Goal: Transaction & Acquisition: Purchase product/service

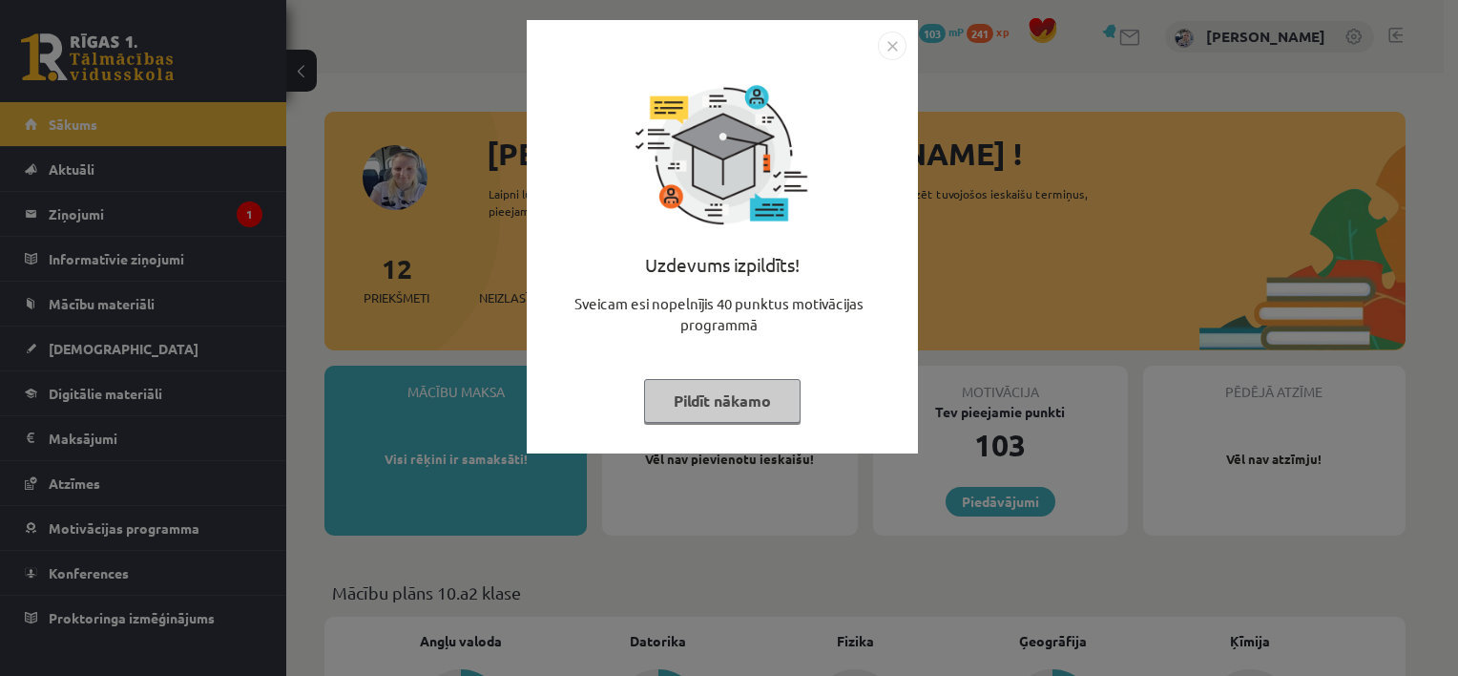
click at [750, 387] on button "Pildīt nākamo" at bounding box center [722, 401] width 157 height 44
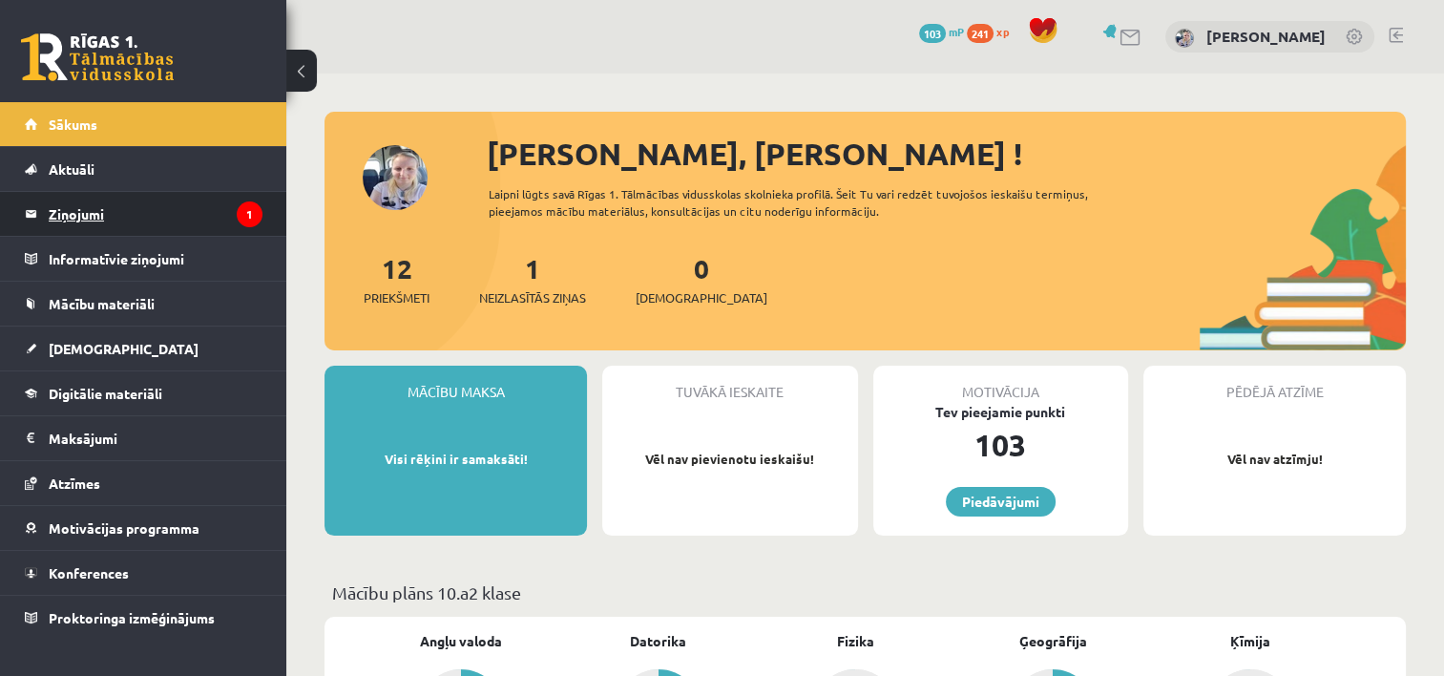
click at [138, 219] on legend "Ziņojumi 1" at bounding box center [156, 214] width 214 height 44
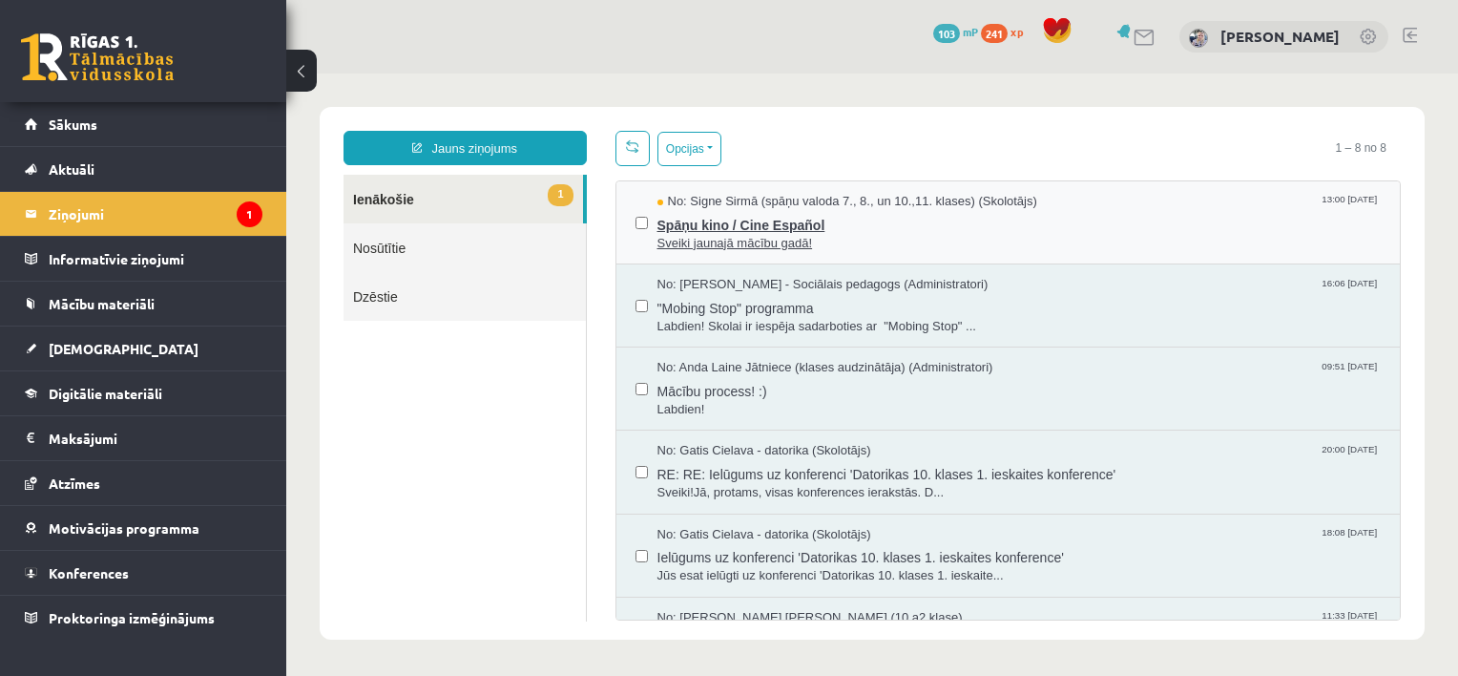
click at [783, 226] on span "Spāņu kino / Cine Español" at bounding box center [1020, 223] width 724 height 24
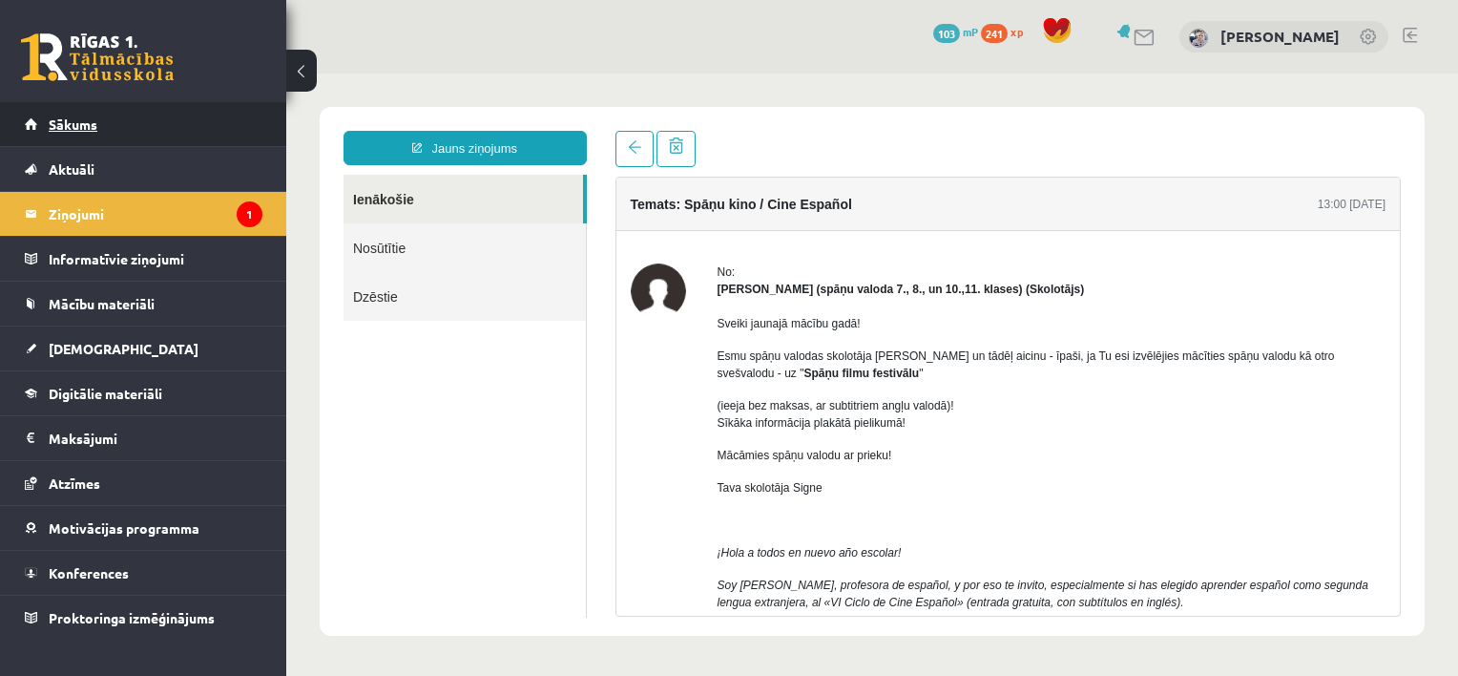
click at [103, 121] on link "Sākums" at bounding box center [144, 124] width 238 height 44
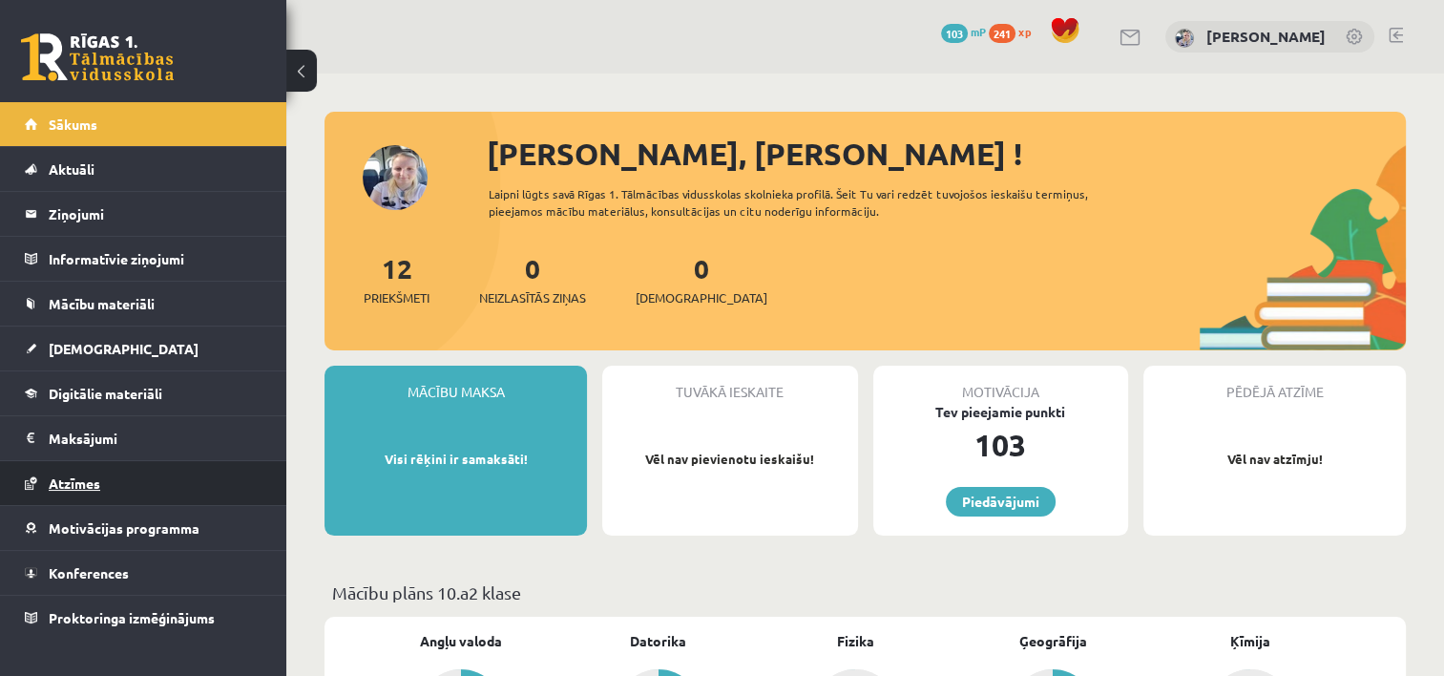
click at [55, 494] on link "Atzīmes" at bounding box center [144, 483] width 238 height 44
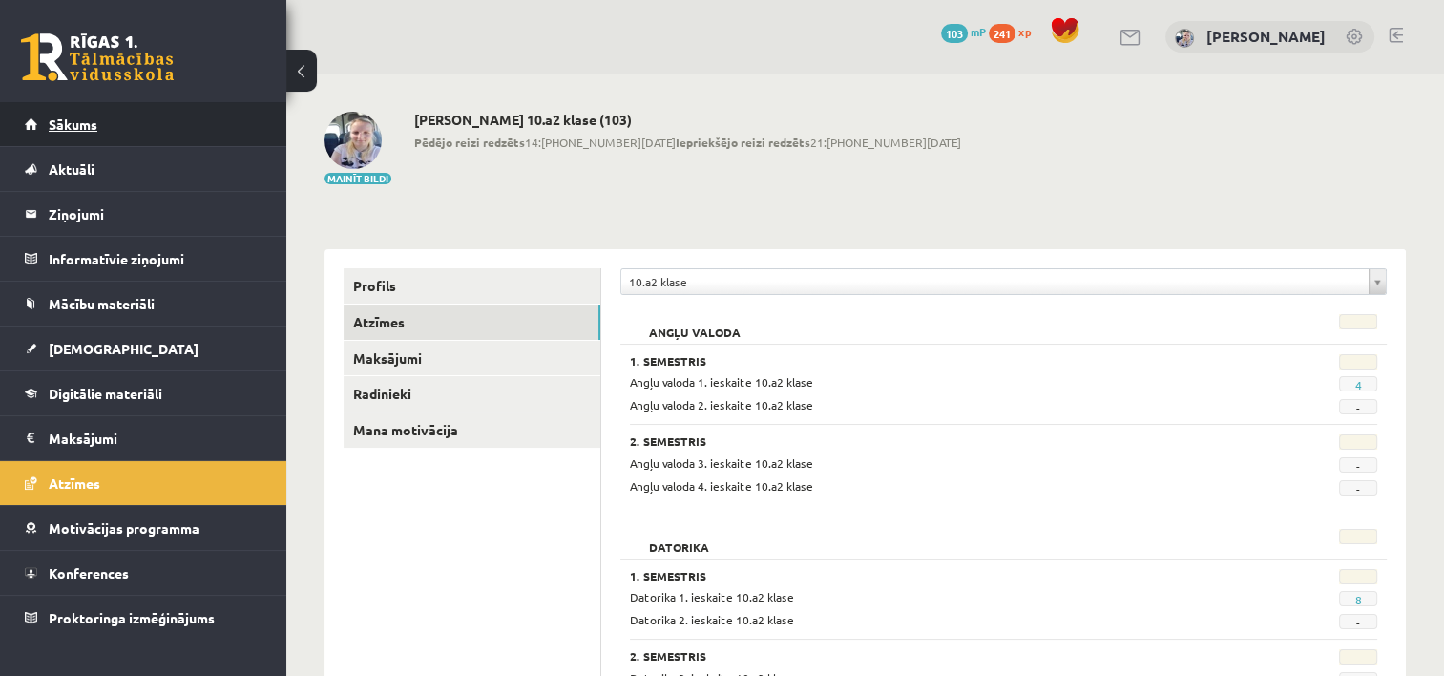
click at [147, 132] on link "Sākums" at bounding box center [144, 124] width 238 height 44
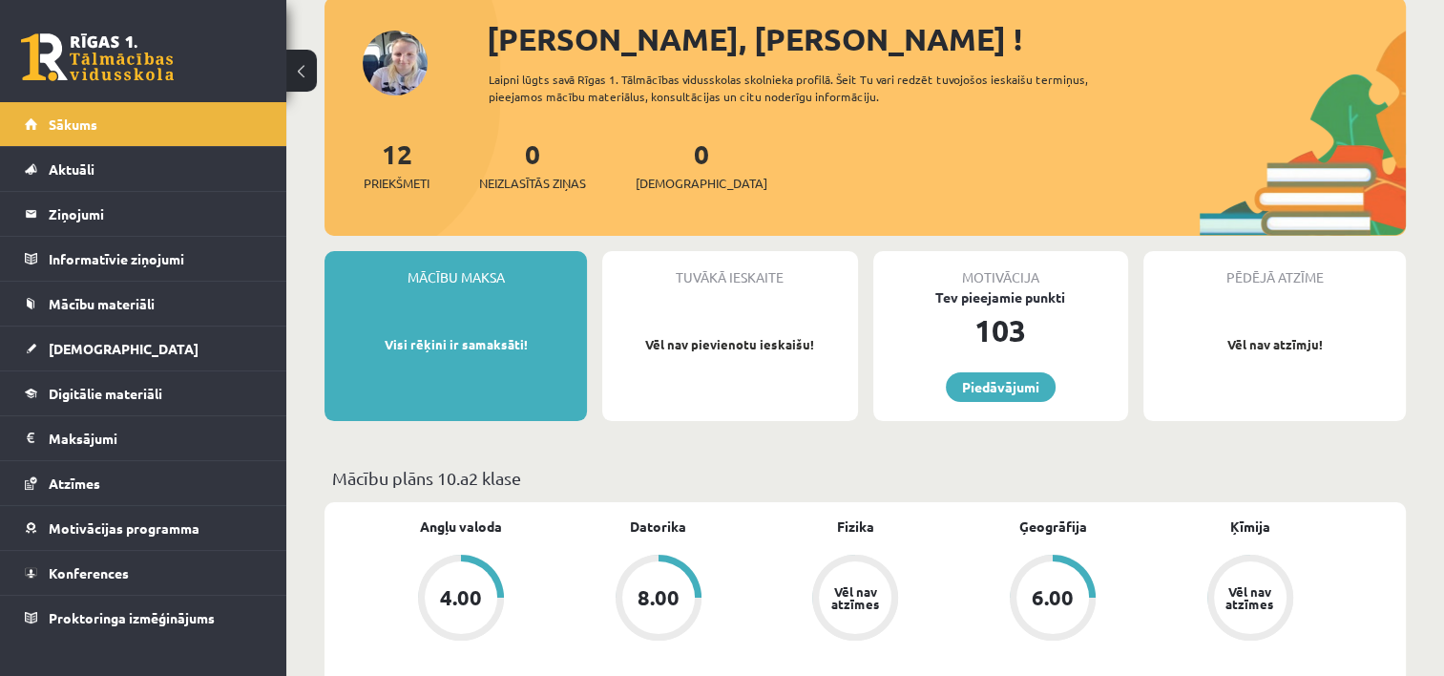
scroll to position [153, 0]
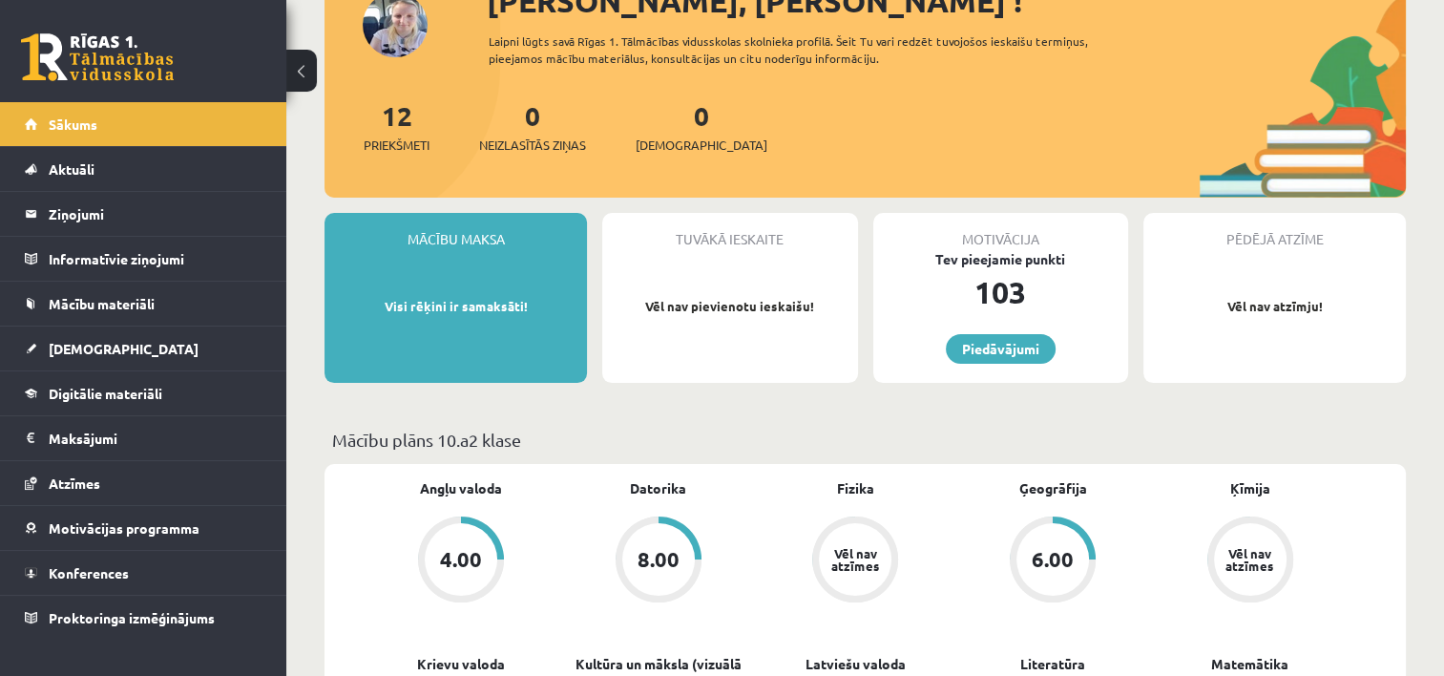
click at [637, 561] on div "8.00" at bounding box center [658, 559] width 42 height 21
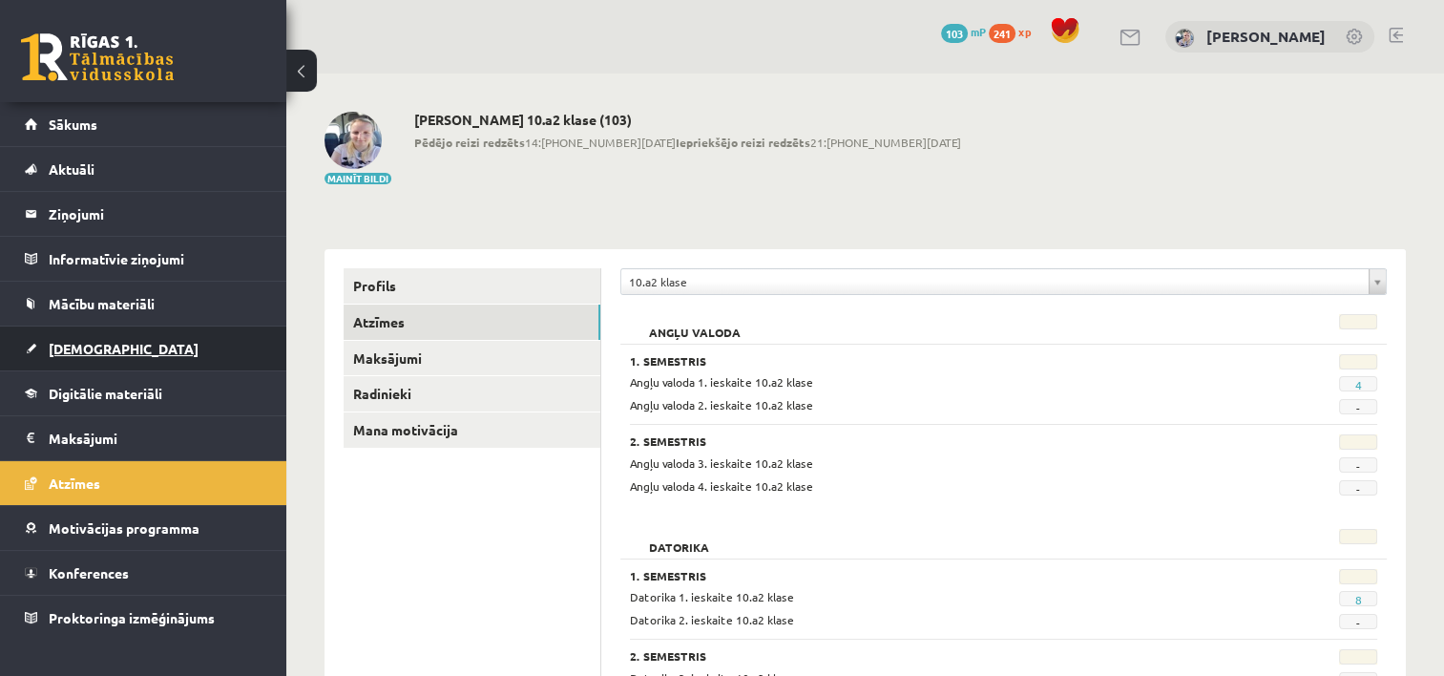
click at [180, 346] on link "[DEMOGRAPHIC_DATA]" at bounding box center [144, 348] width 238 height 44
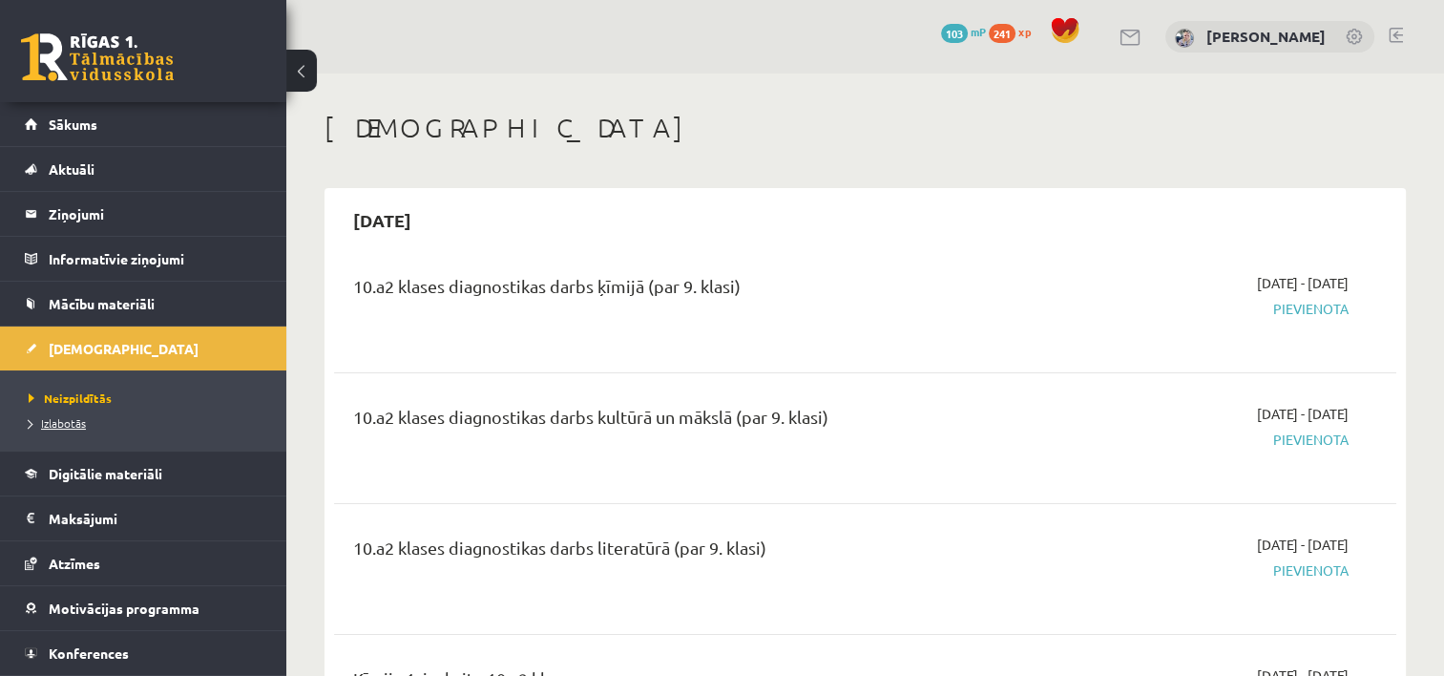
click at [74, 424] on span "Izlabotās" at bounding box center [57, 422] width 57 height 15
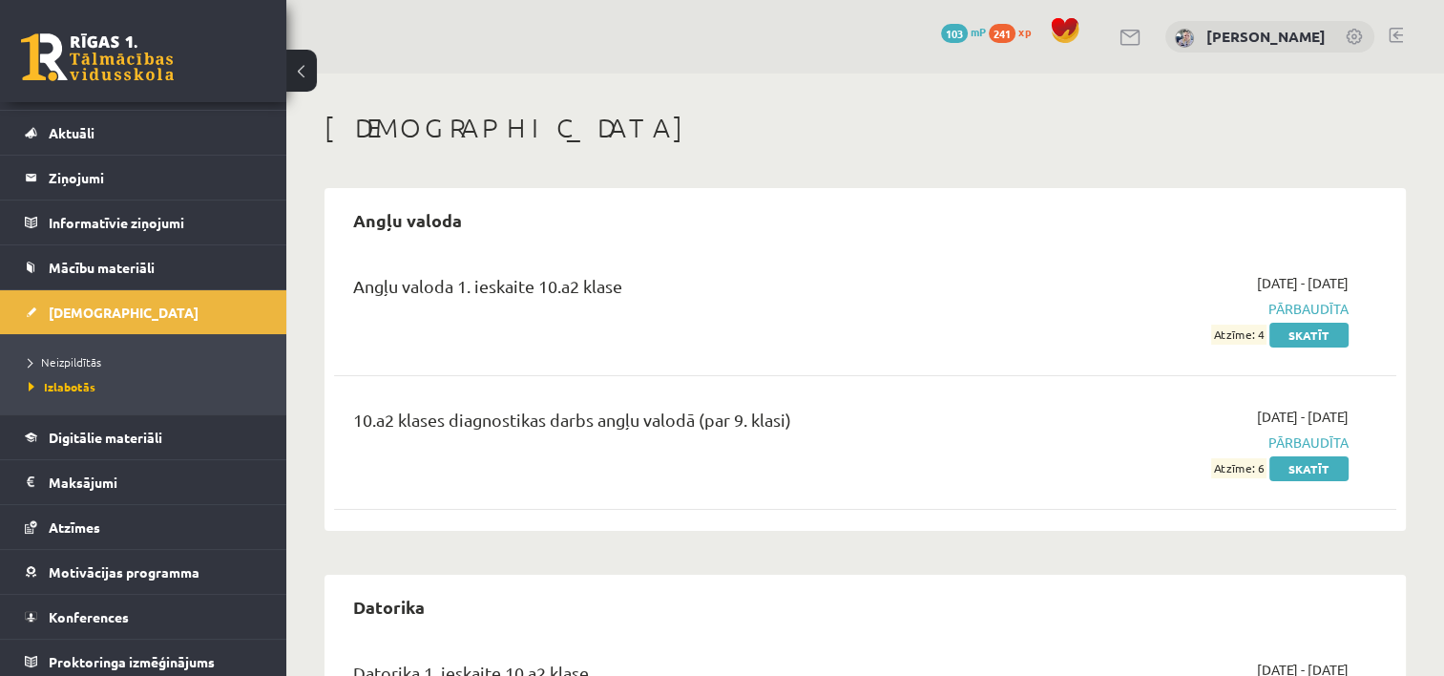
scroll to position [38, 0]
click at [431, 584] on h2 "Datorika" at bounding box center [389, 606] width 110 height 45
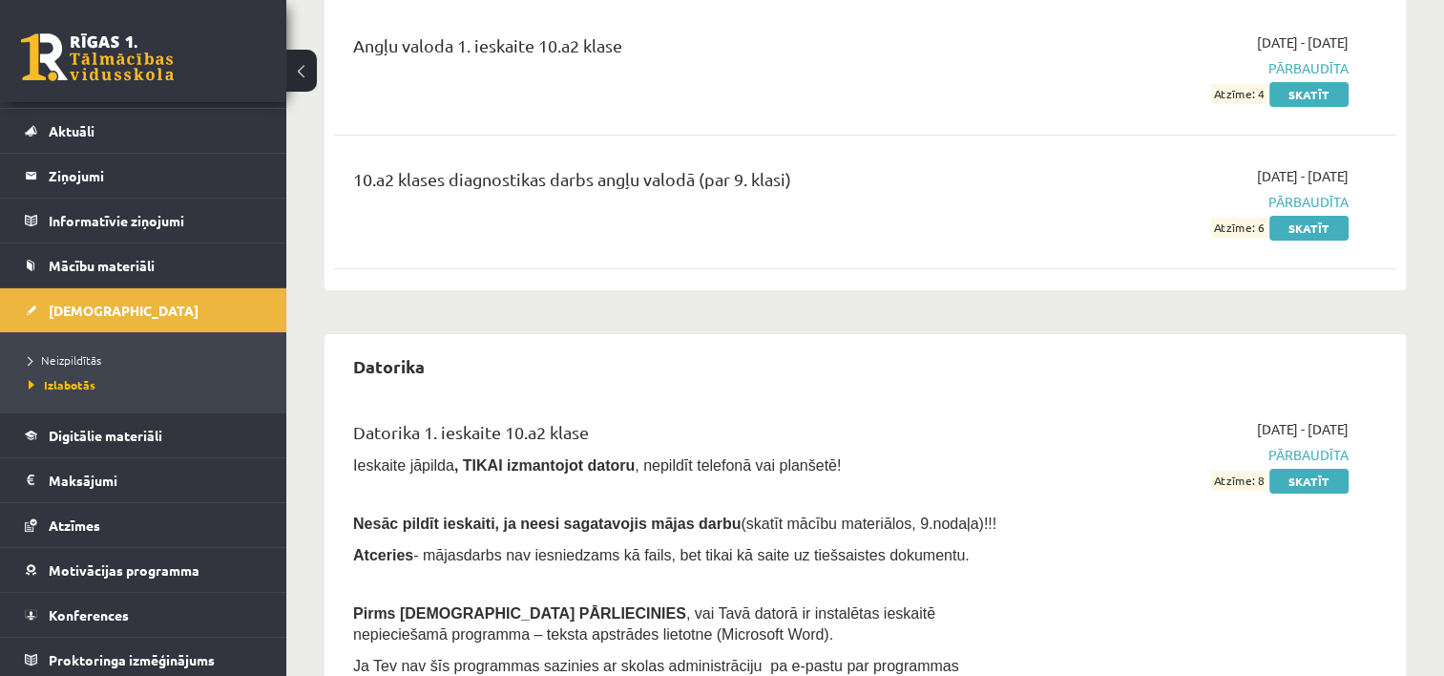
scroll to position [267, 0]
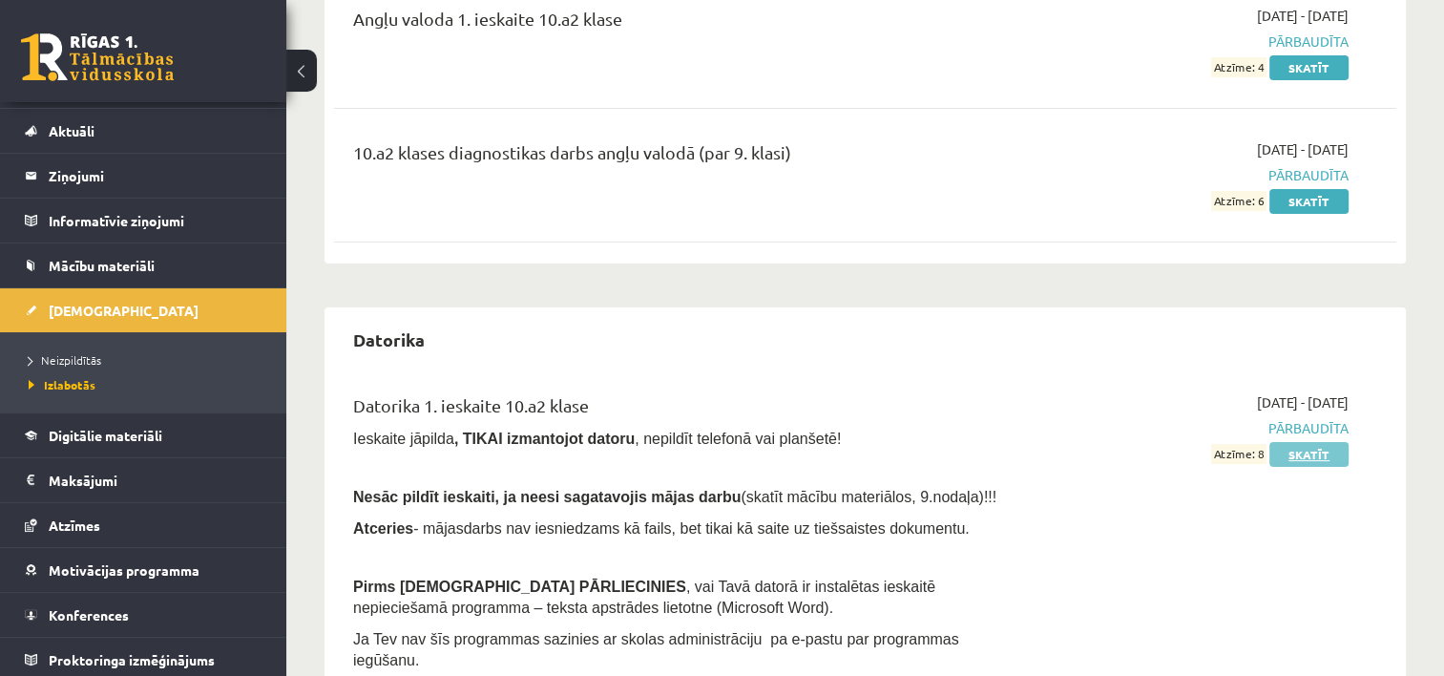
click at [1305, 450] on link "Skatīt" at bounding box center [1308, 454] width 79 height 25
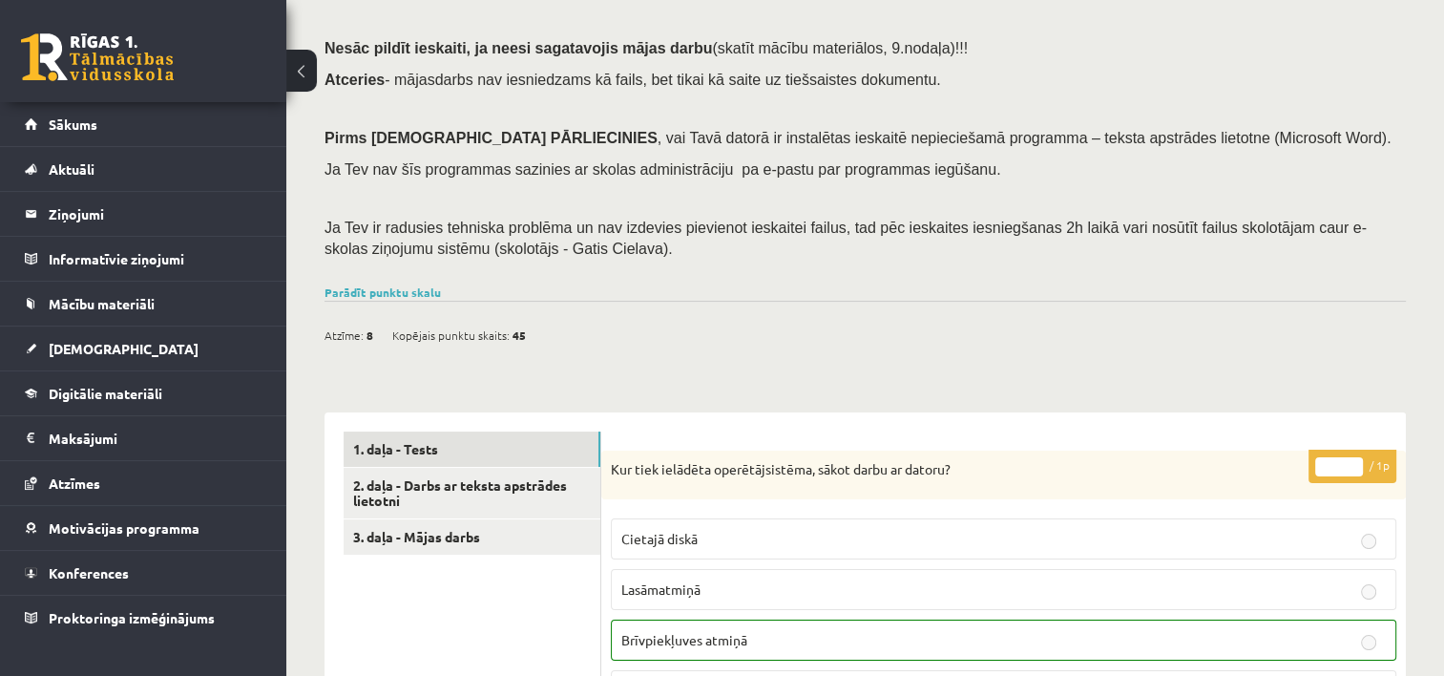
scroll to position [153, 0]
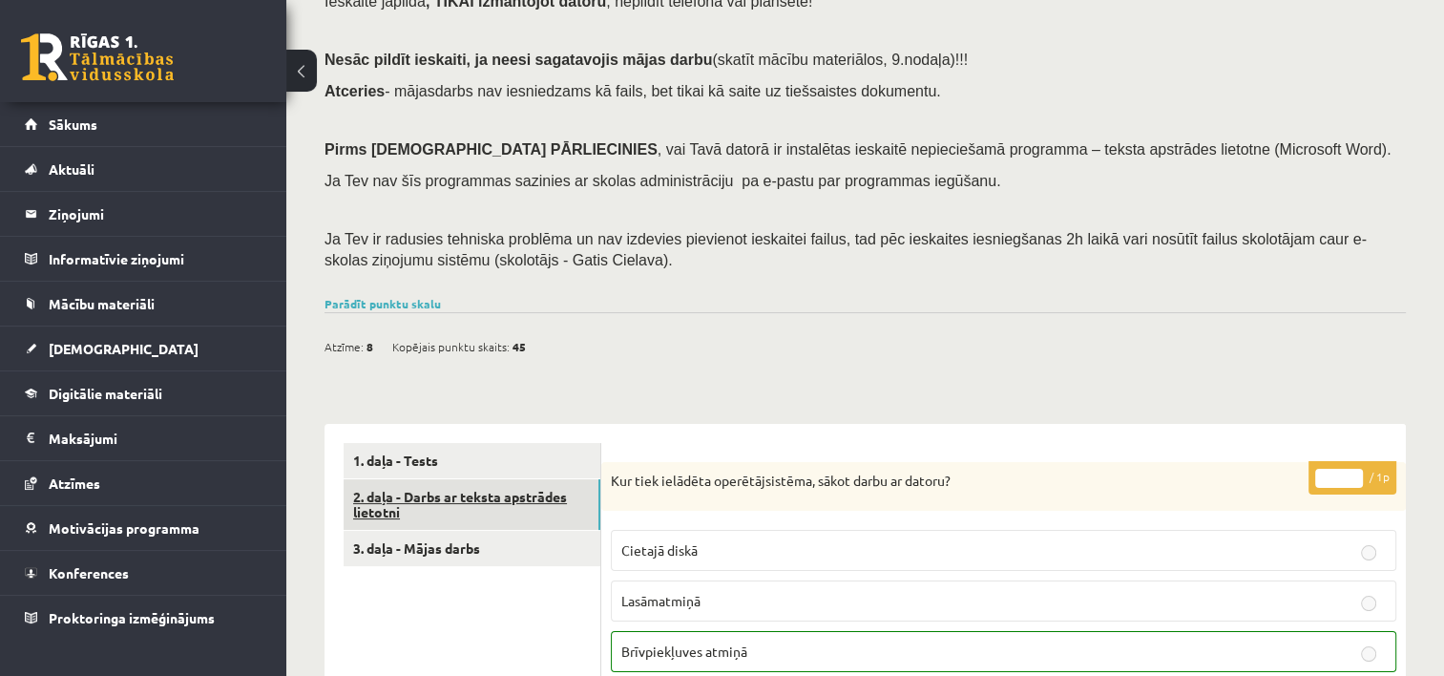
click at [515, 519] on link "2. daļa - Darbs ar teksta apstrādes lietotni" at bounding box center [472, 505] width 257 height 52
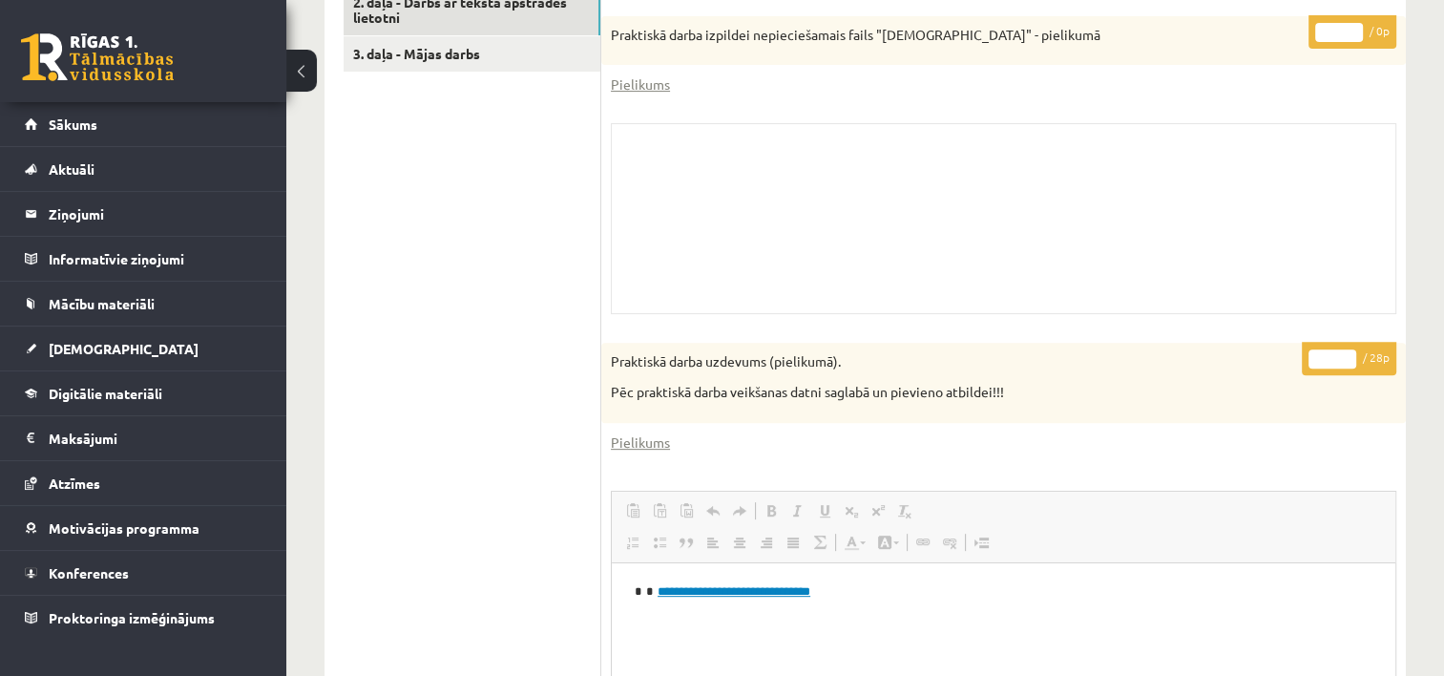
scroll to position [649, 0]
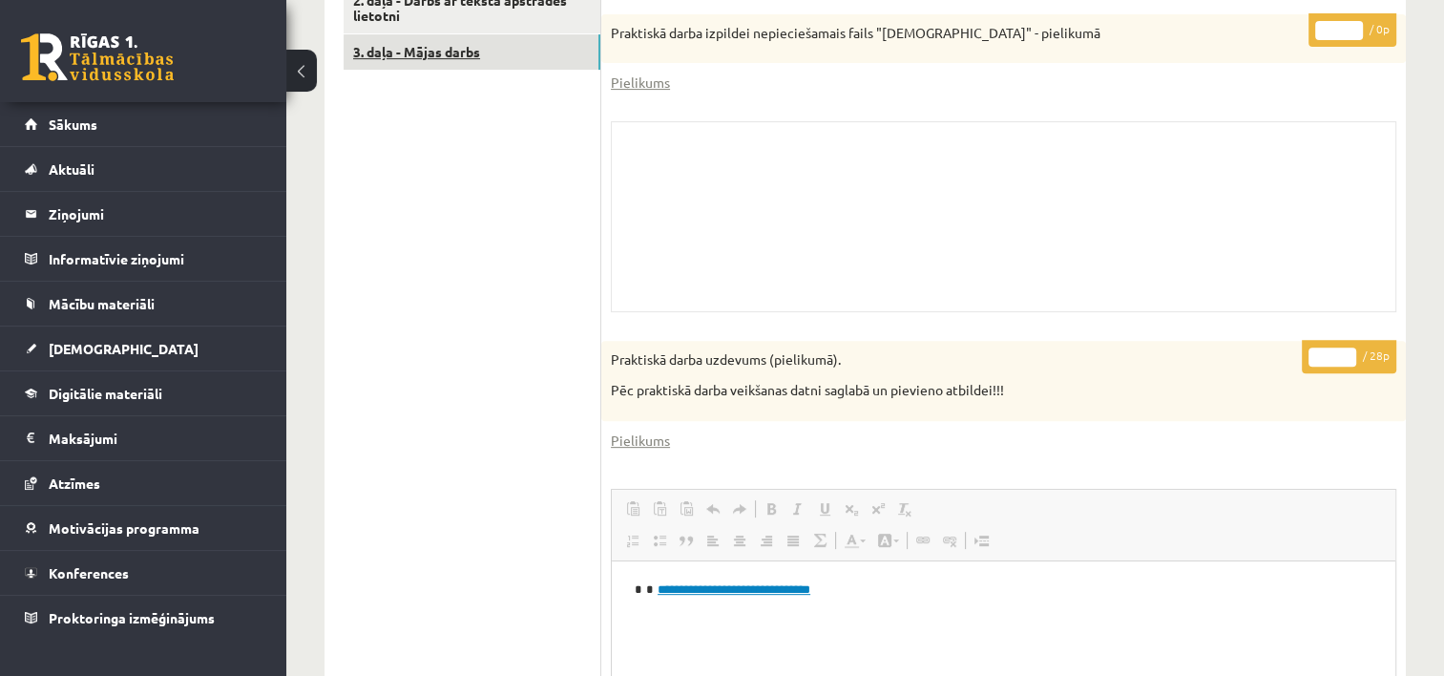
click at [495, 53] on link "3. daļa - Mājas darbs" at bounding box center [472, 51] width 257 height 35
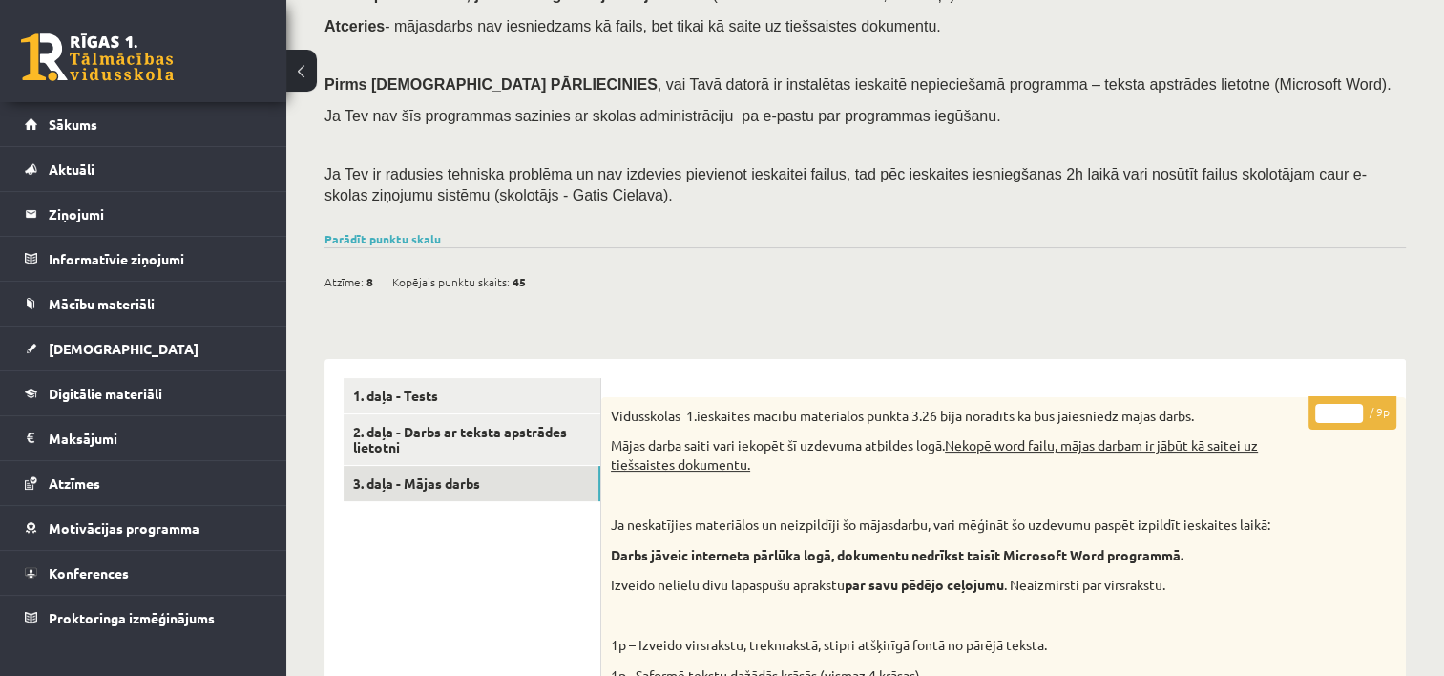
scroll to position [191, 0]
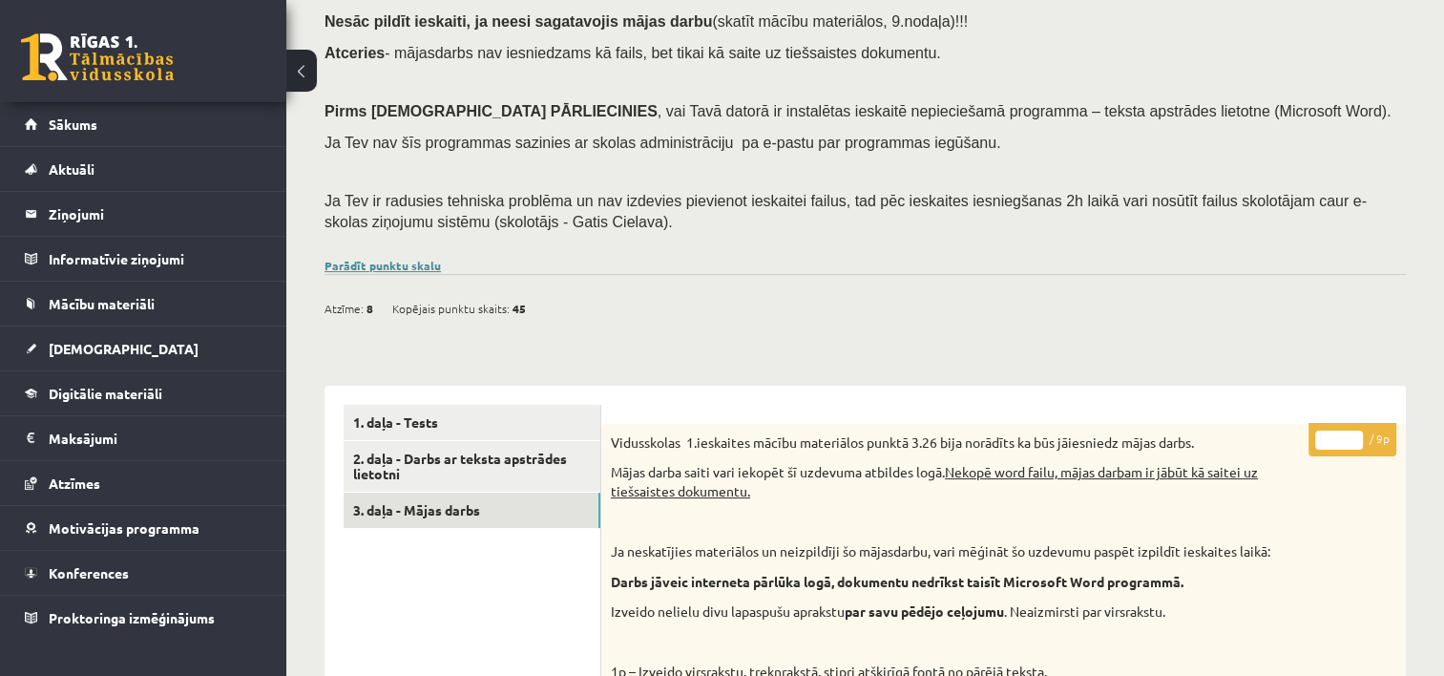
click at [399, 263] on link "Parādīt punktu skalu" at bounding box center [382, 265] width 116 height 15
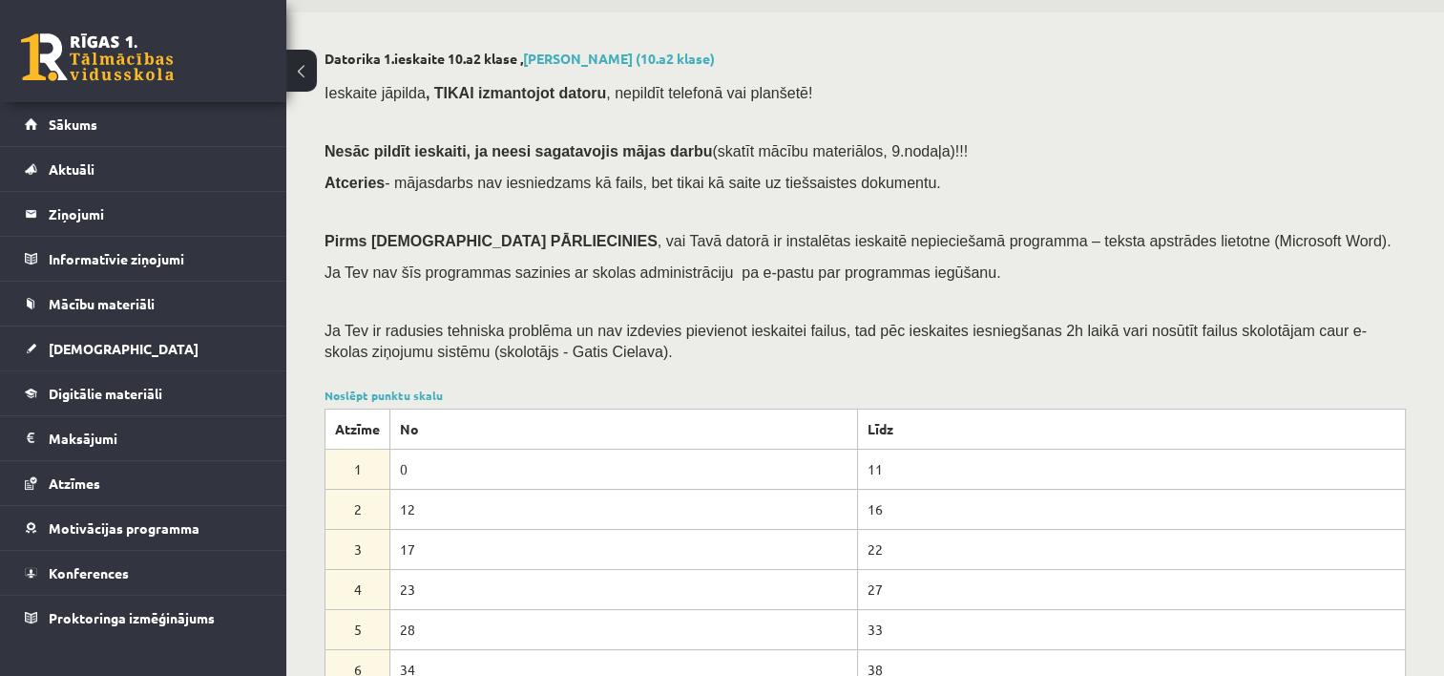
scroll to position [0, 0]
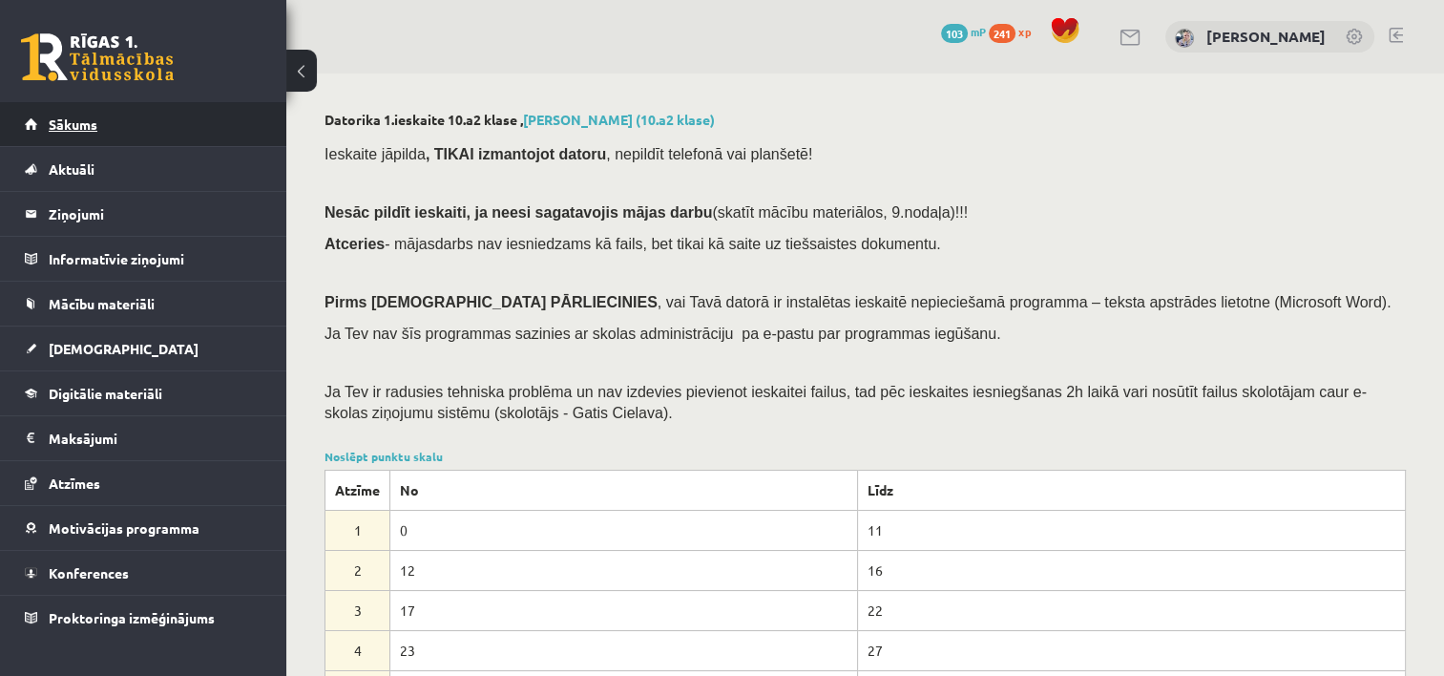
click at [75, 103] on link "Sākums" at bounding box center [144, 124] width 238 height 44
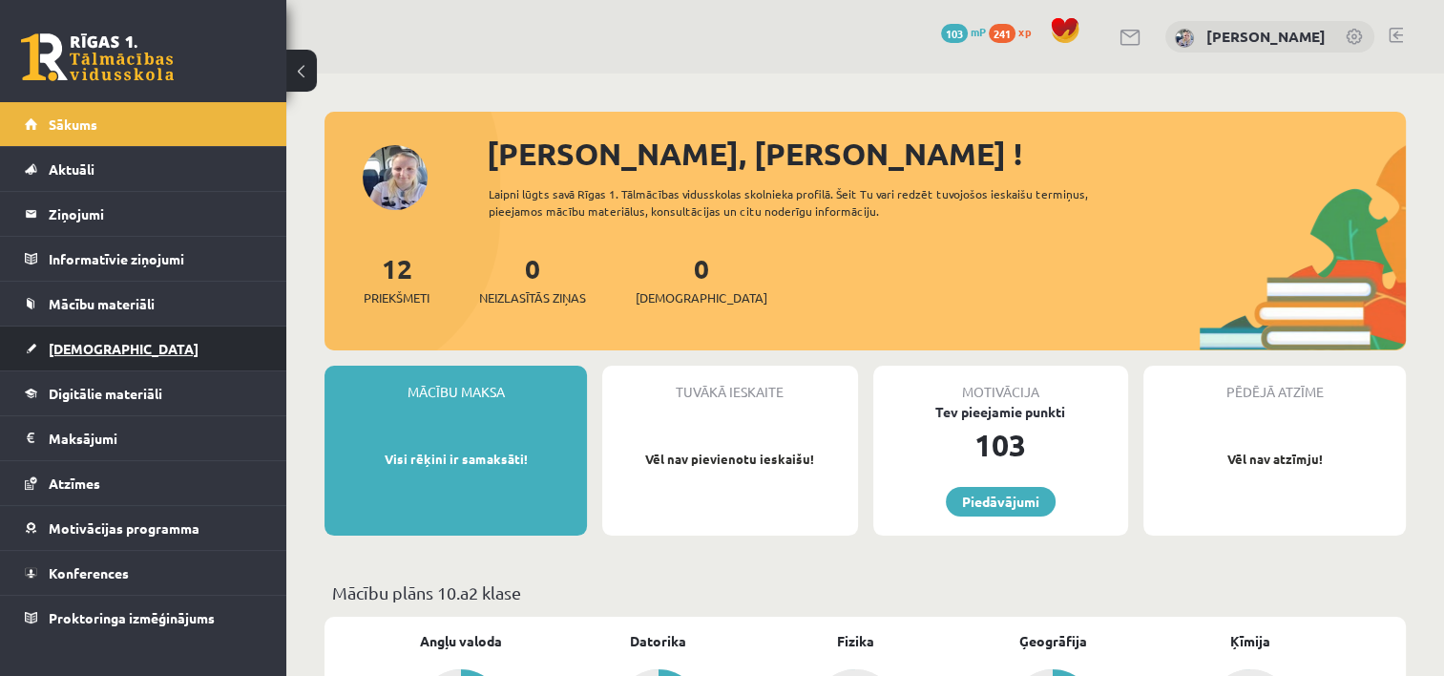
click at [94, 356] on link "[DEMOGRAPHIC_DATA]" at bounding box center [144, 348] width 238 height 44
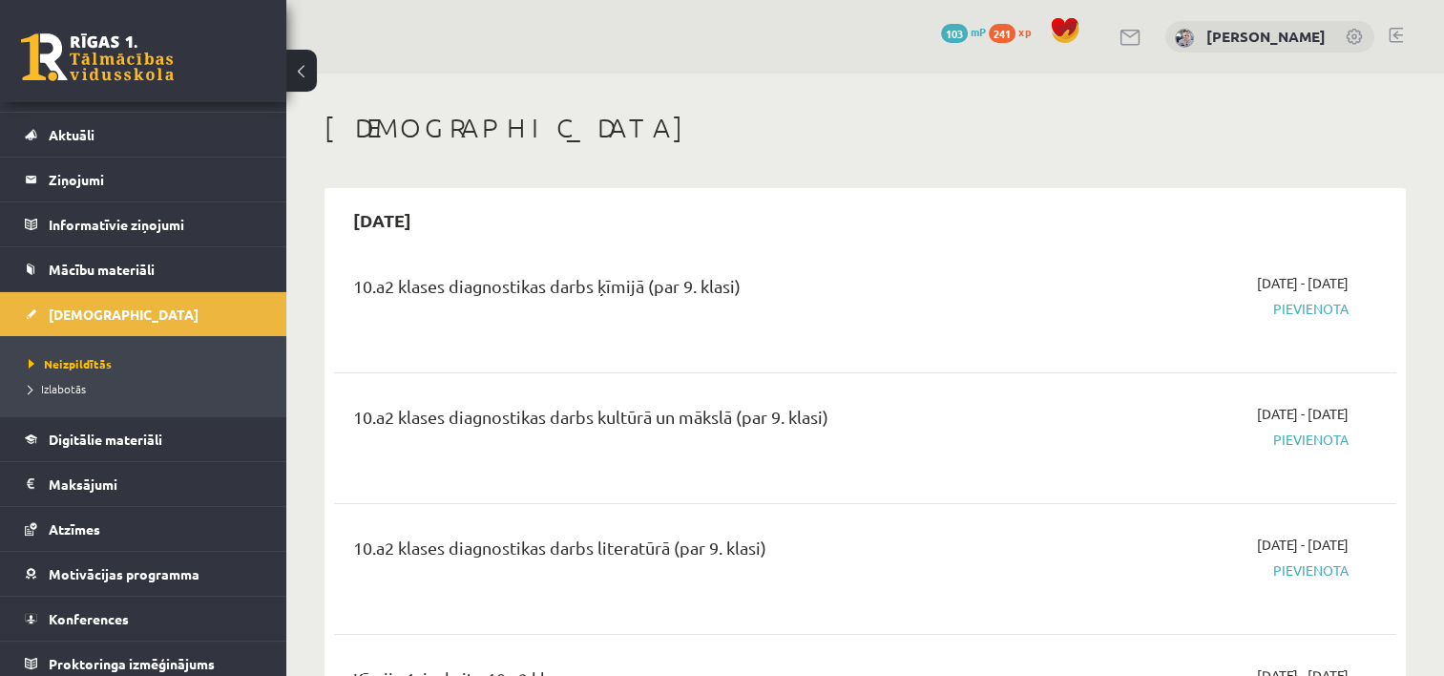
scroll to position [38, 0]
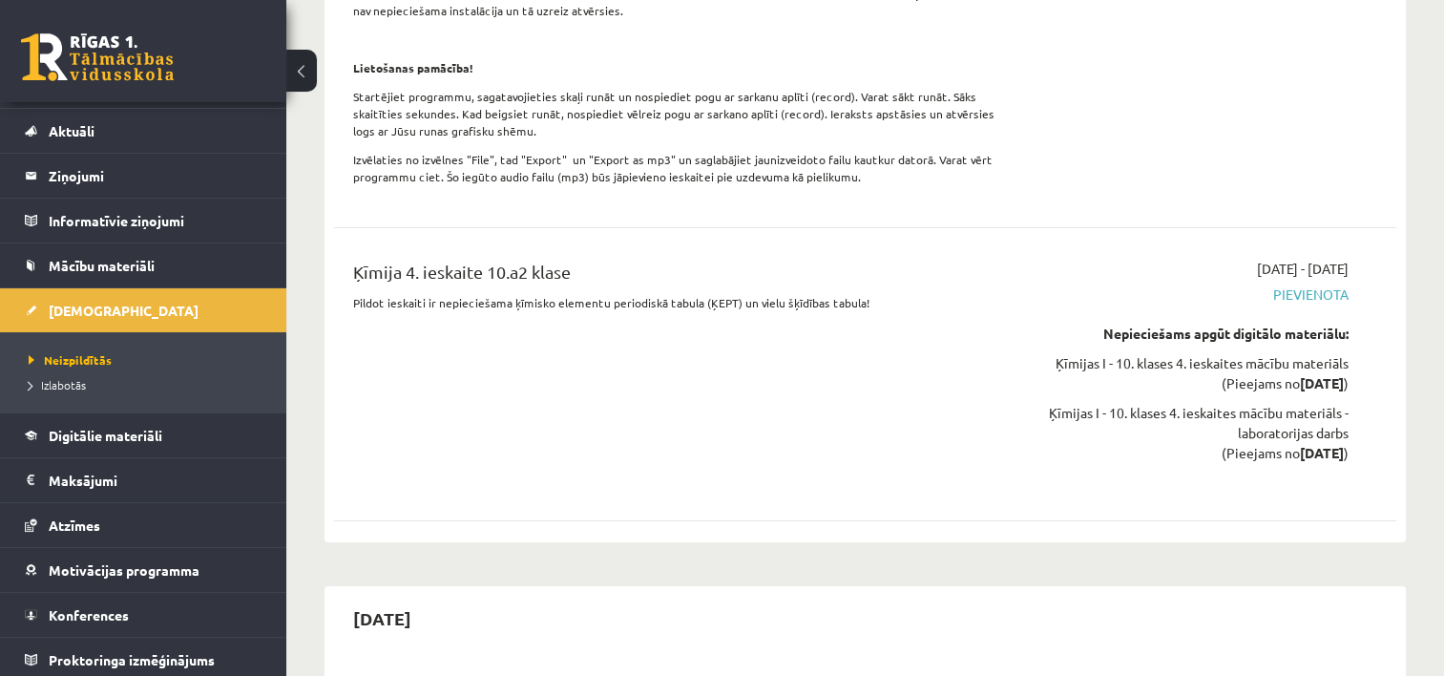
scroll to position [14326, 0]
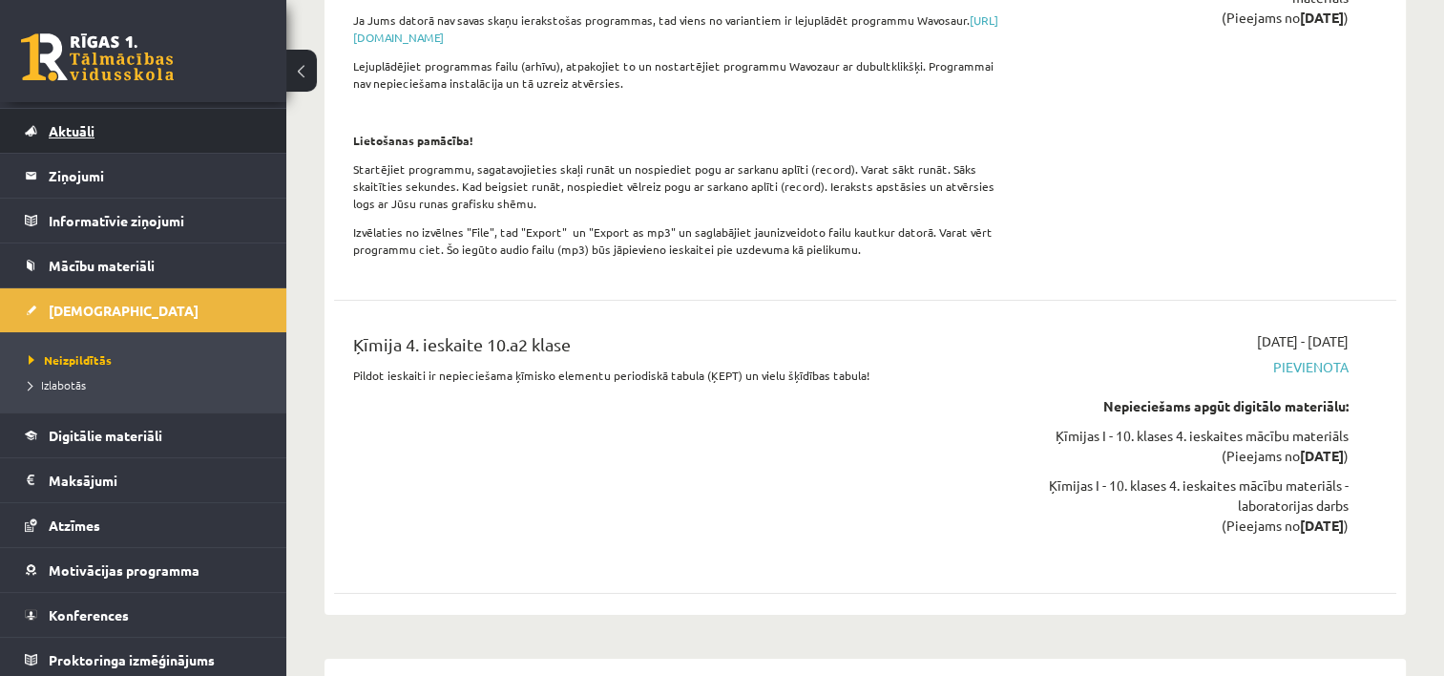
click at [198, 137] on link "Aktuāli" at bounding box center [144, 131] width 238 height 44
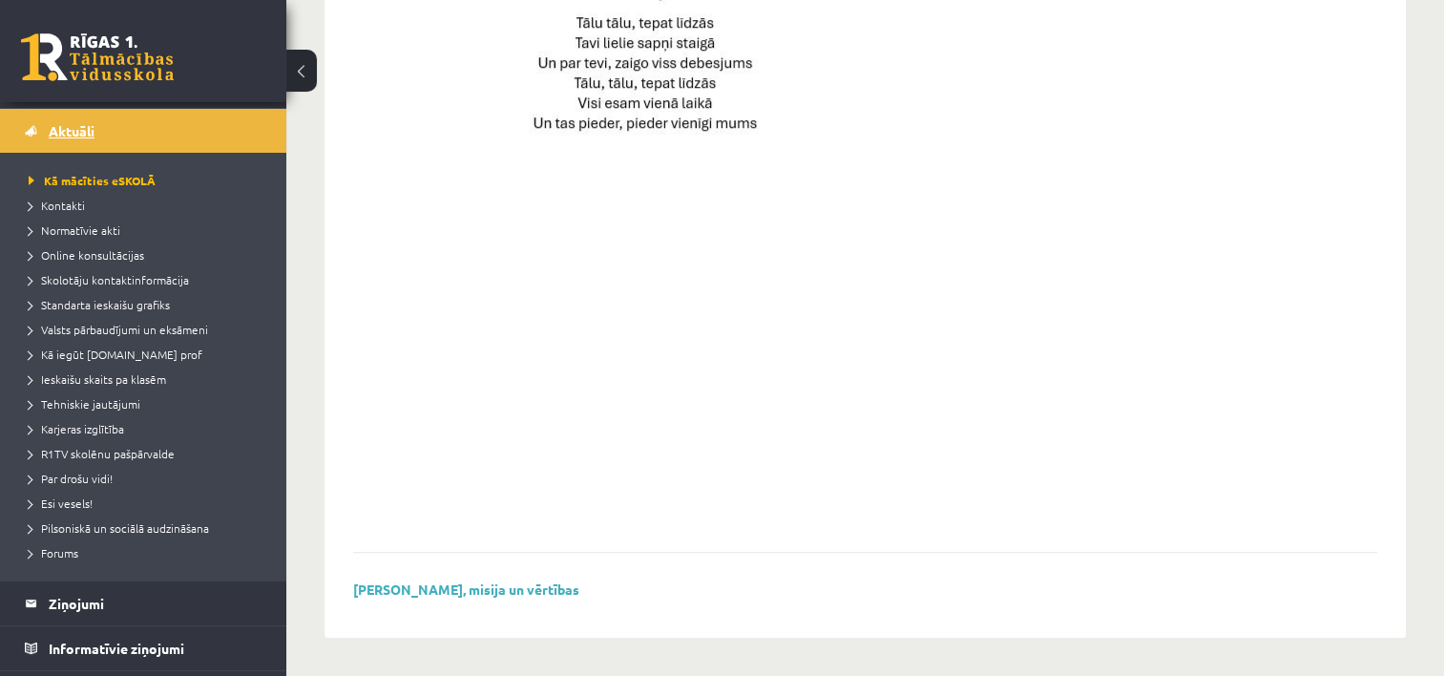
scroll to position [1404, 0]
click at [198, 137] on link "Aktuāli" at bounding box center [144, 131] width 238 height 44
click at [96, 614] on legend "Ziņojumi 0" at bounding box center [156, 603] width 214 height 44
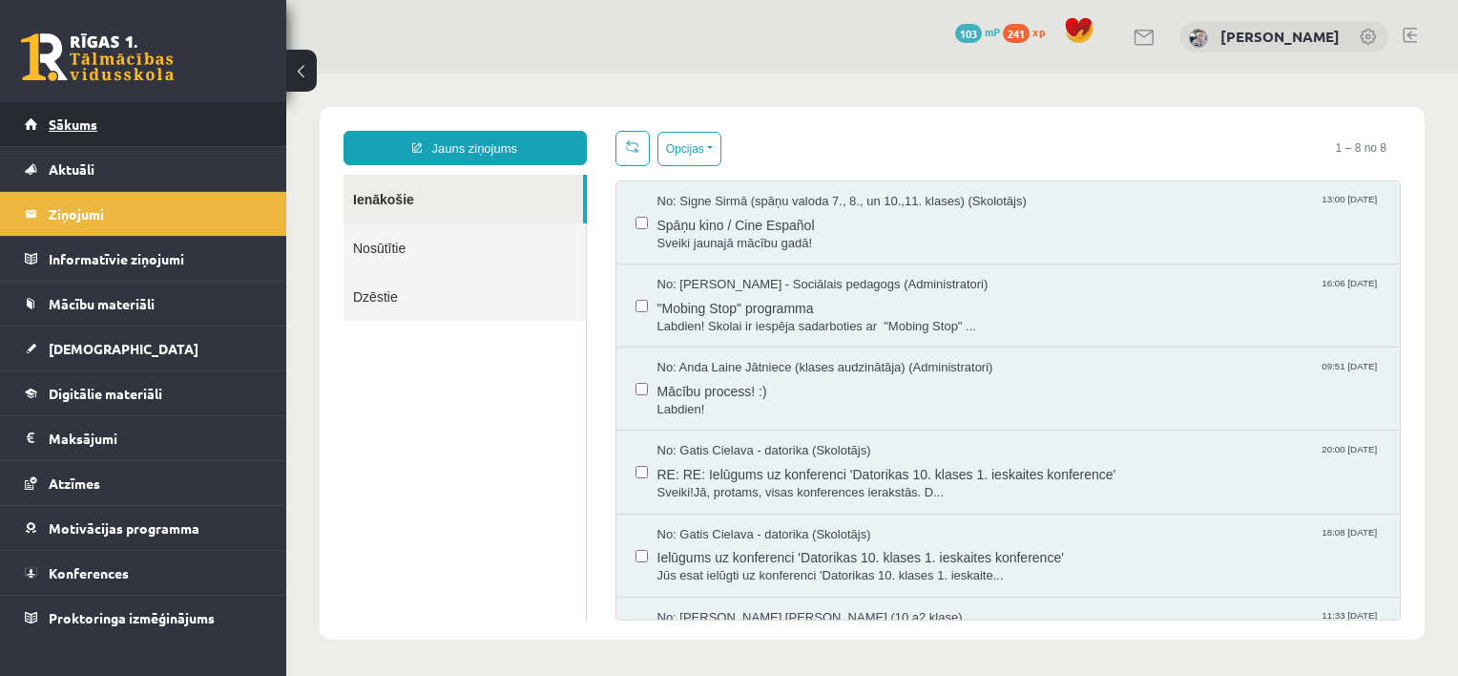
click at [131, 136] on link "Sākums" at bounding box center [144, 124] width 238 height 44
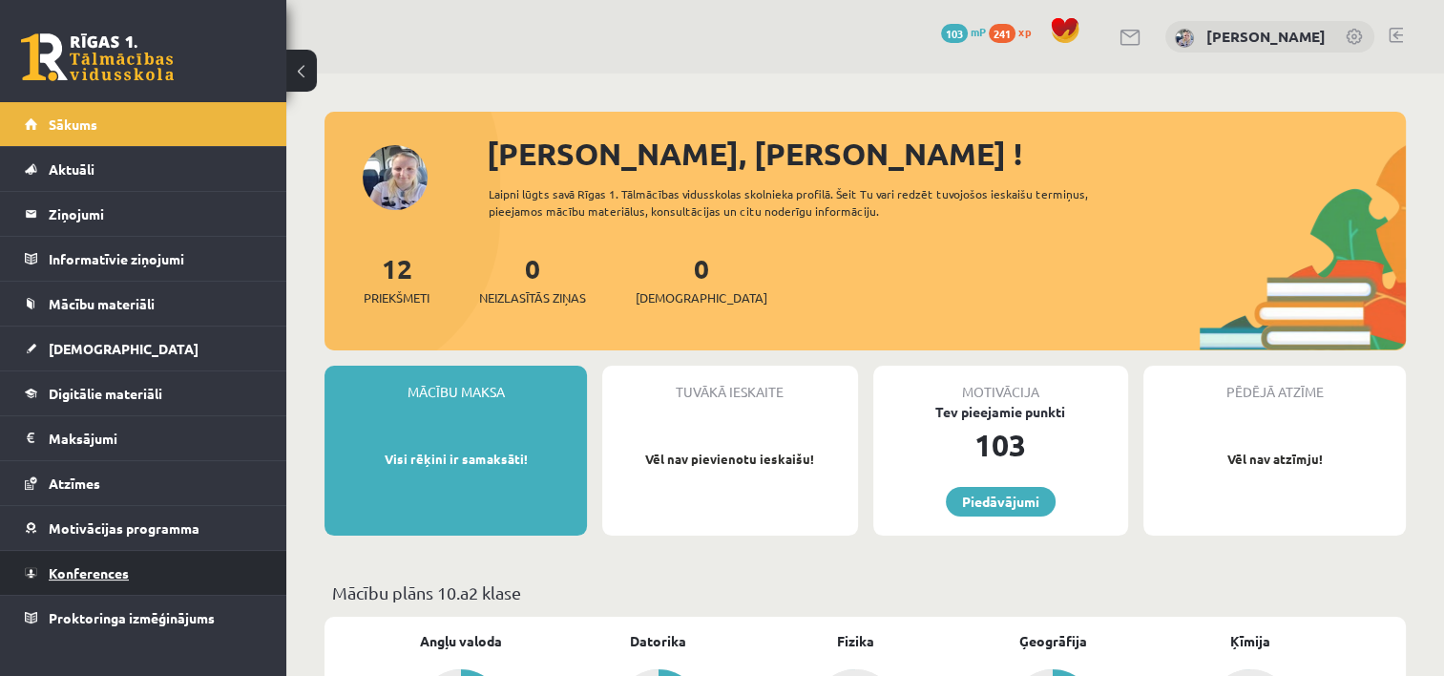
click at [76, 568] on span "Konferences" at bounding box center [89, 572] width 80 height 17
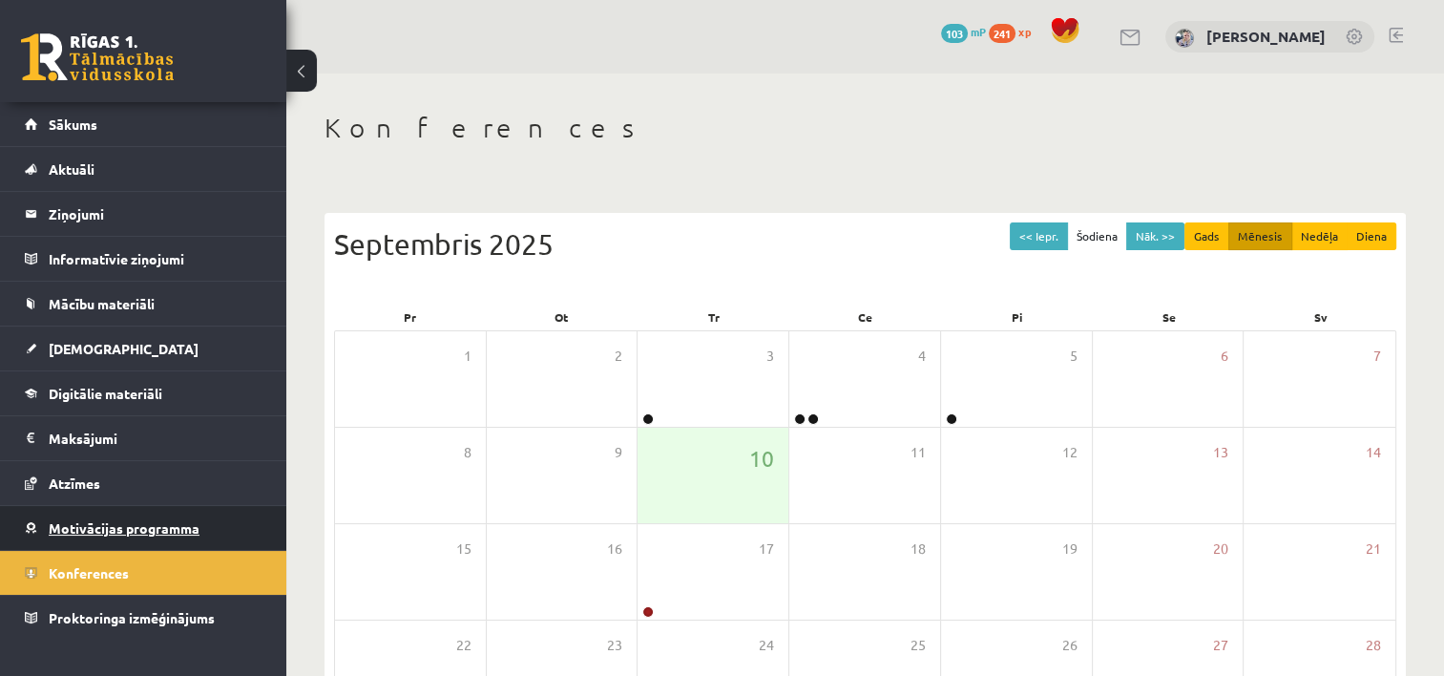
click at [189, 513] on link "Motivācijas programma" at bounding box center [144, 528] width 238 height 44
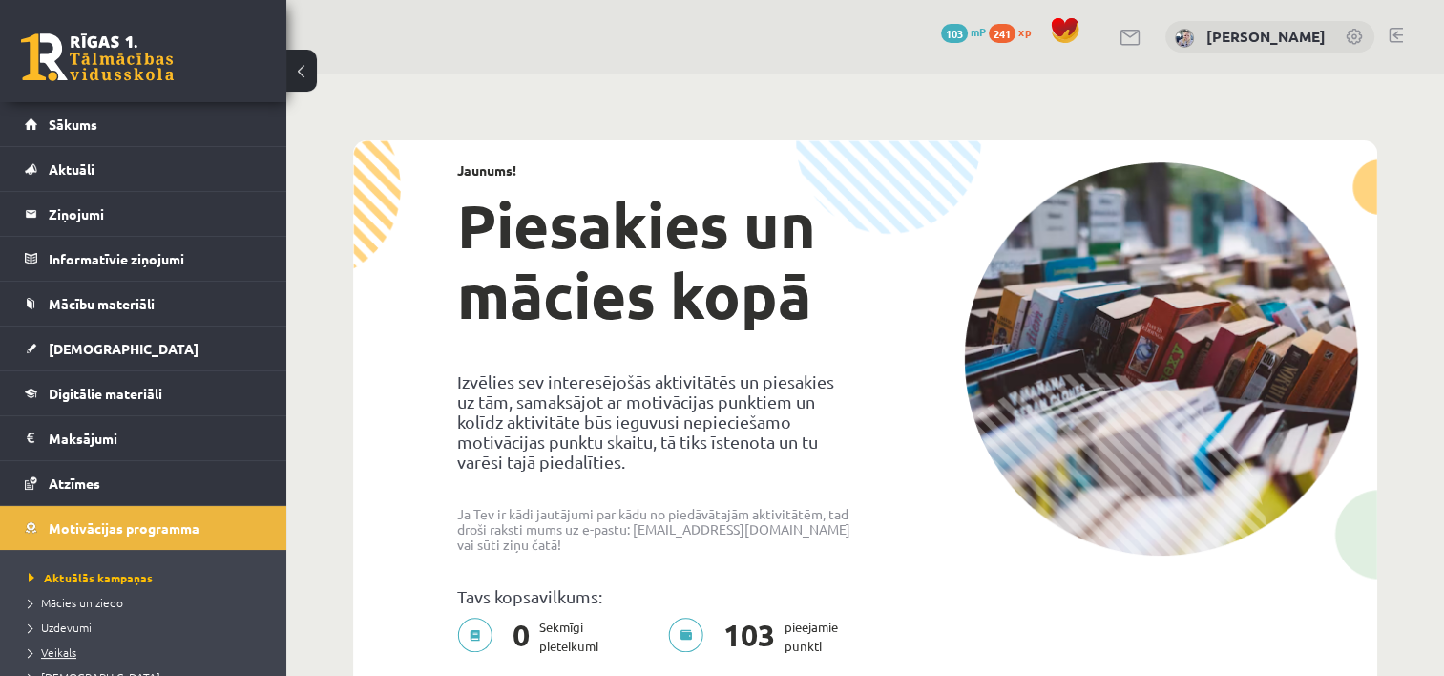
click at [46, 645] on span "Veikals" at bounding box center [53, 651] width 48 height 15
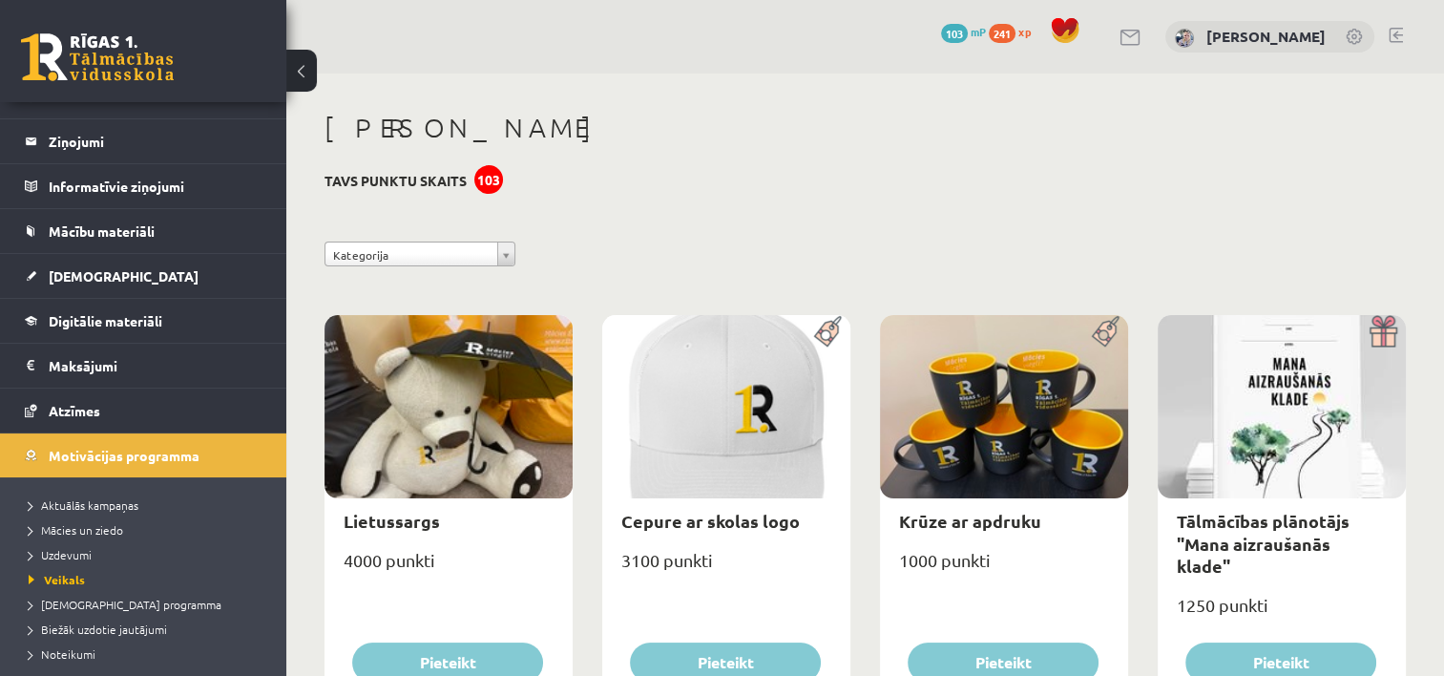
scroll to position [76, 0]
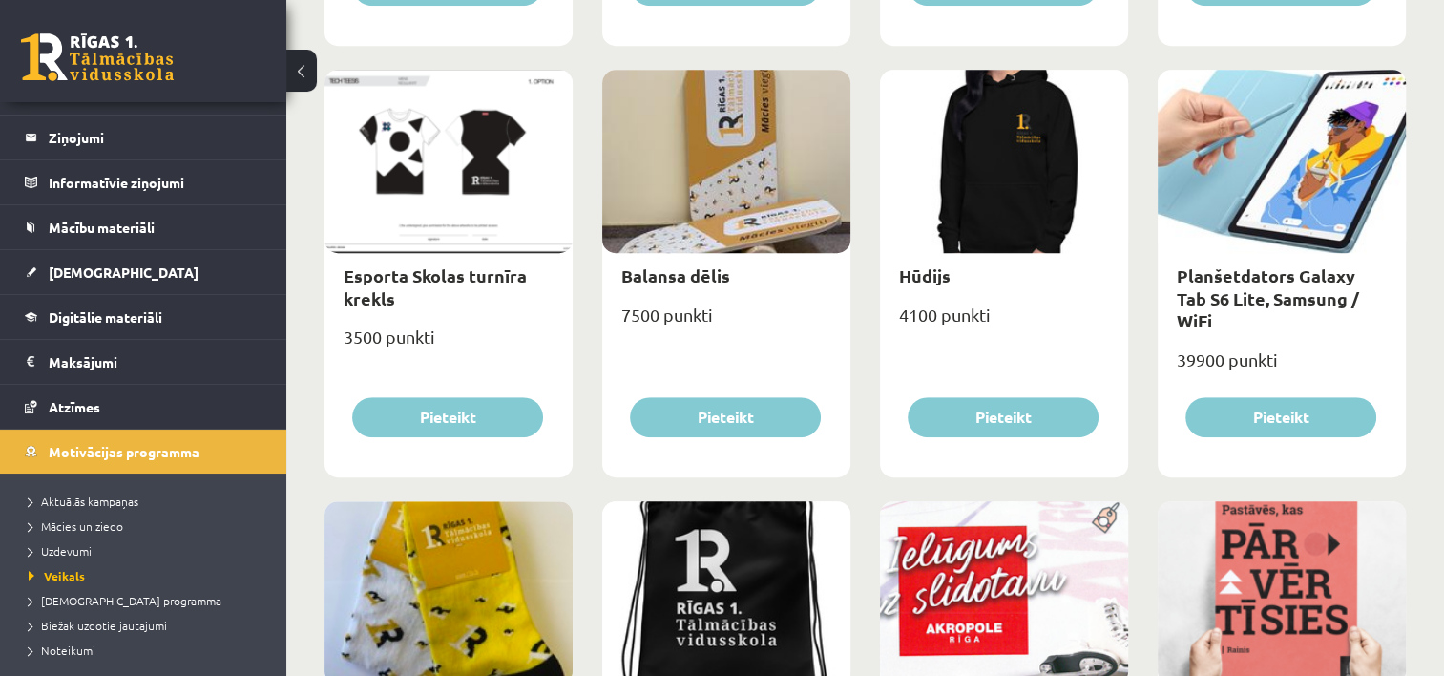
scroll to position [1107, 0]
click at [670, 274] on link "Balansa dēlis" at bounding box center [675, 276] width 109 height 22
type input "*"
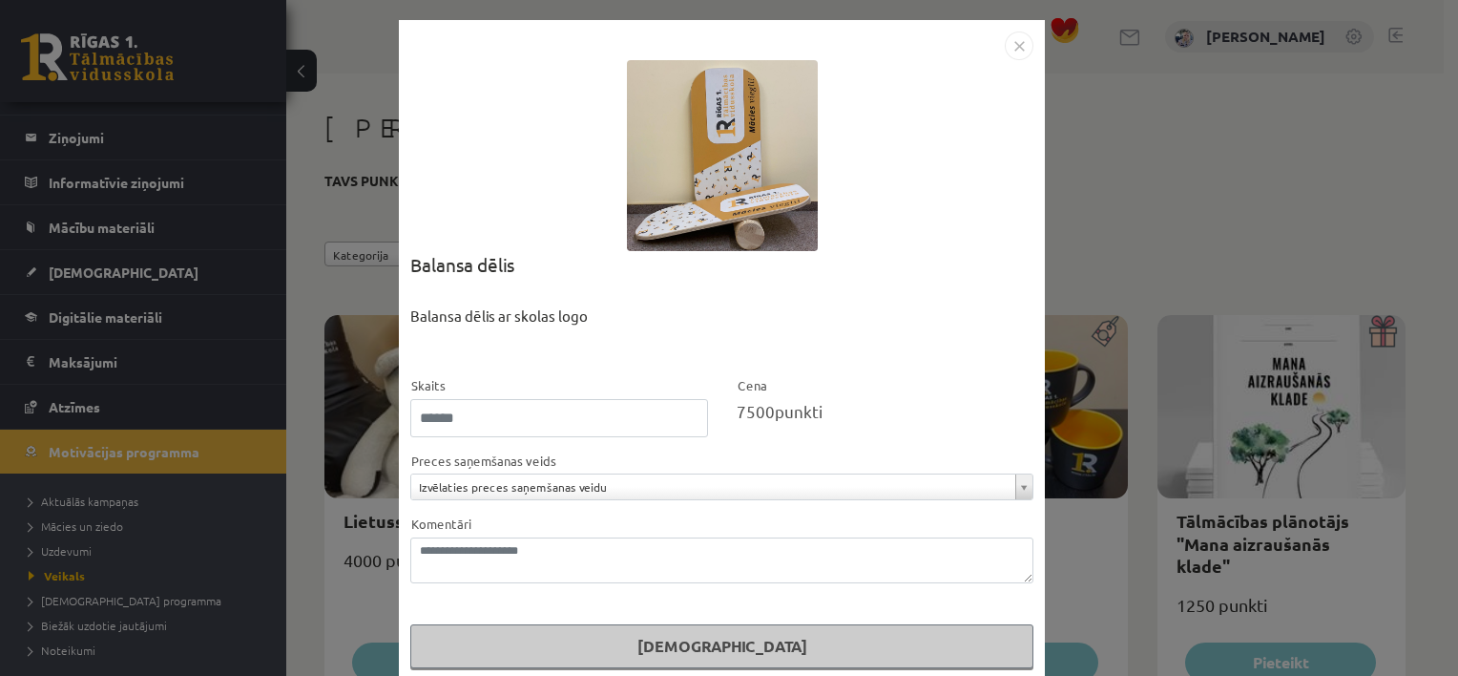
click at [748, 193] on div at bounding box center [722, 155] width 191 height 191
click at [1011, 50] on img "Close" at bounding box center [1019, 45] width 29 height 29
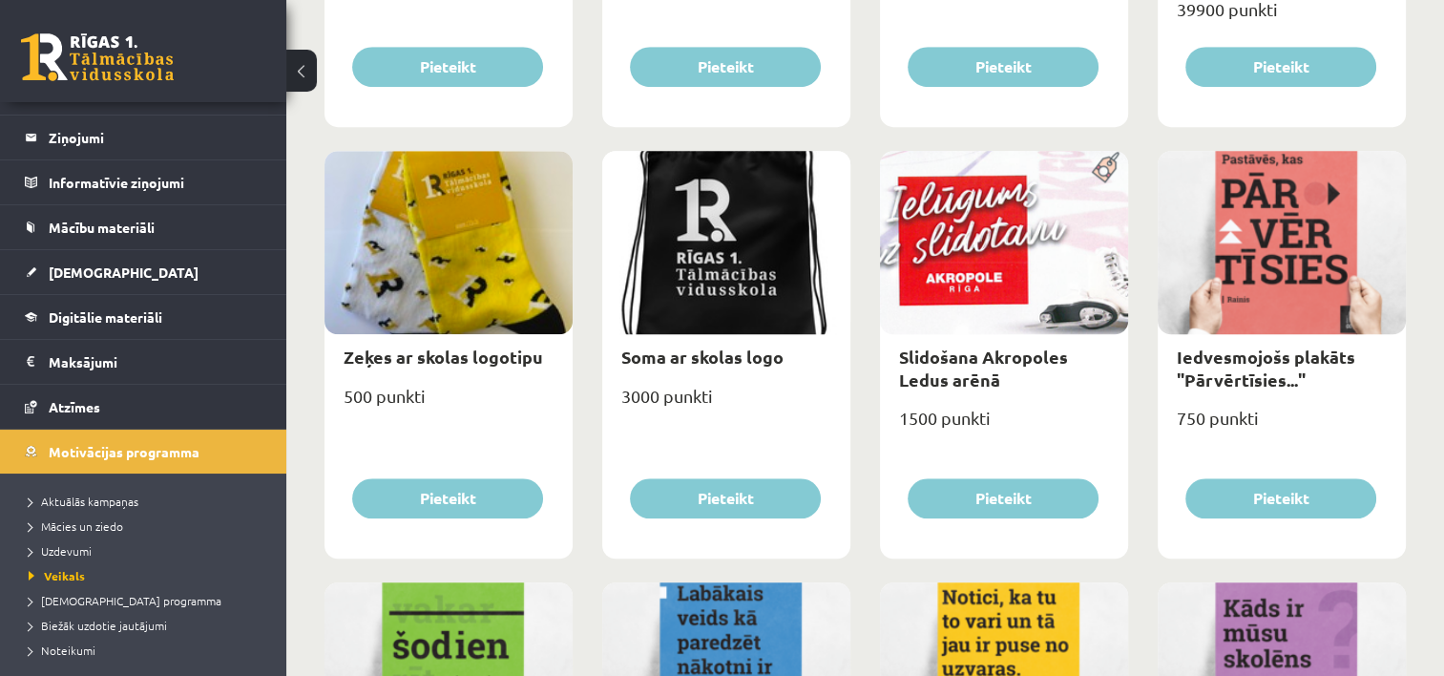
scroll to position [1454, 0]
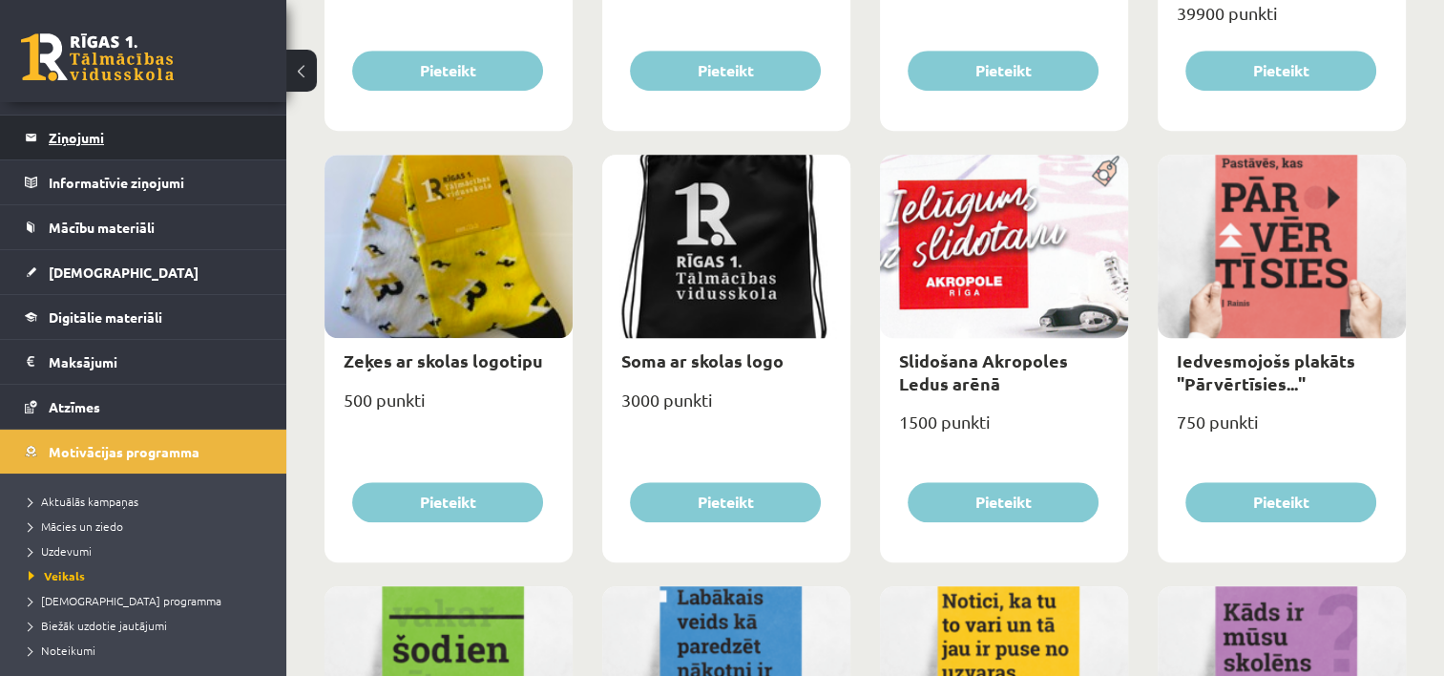
click at [167, 131] on legend "Ziņojumi 0" at bounding box center [156, 137] width 214 height 44
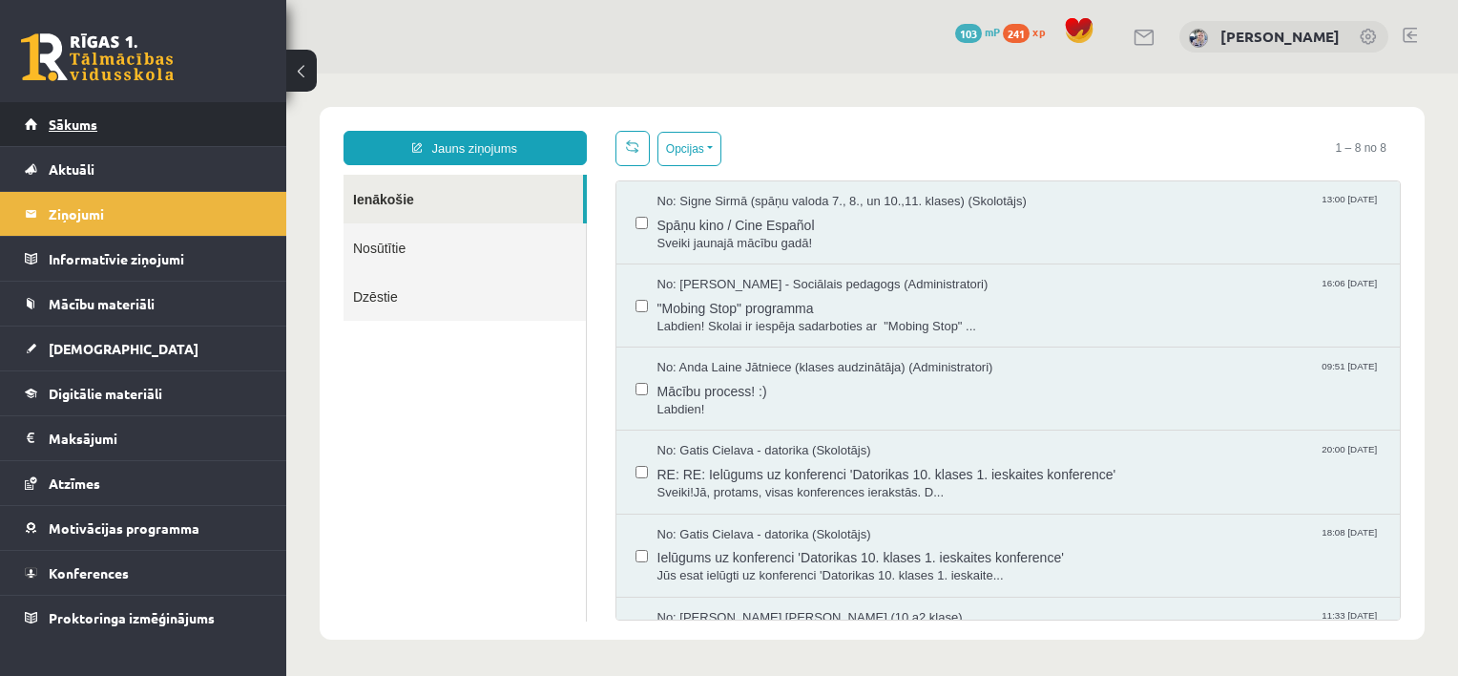
click at [237, 130] on link "Sākums" at bounding box center [144, 124] width 238 height 44
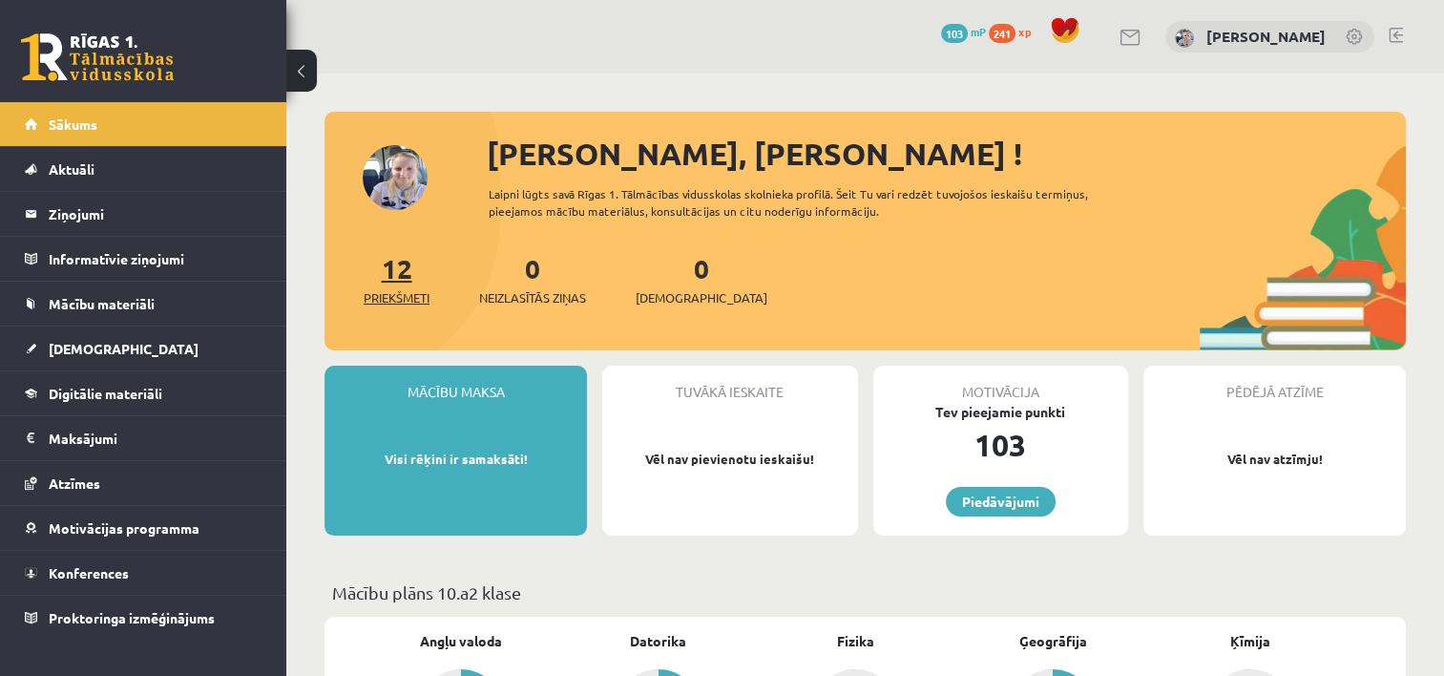
click at [384, 275] on link "12 Priekšmeti" at bounding box center [397, 279] width 66 height 56
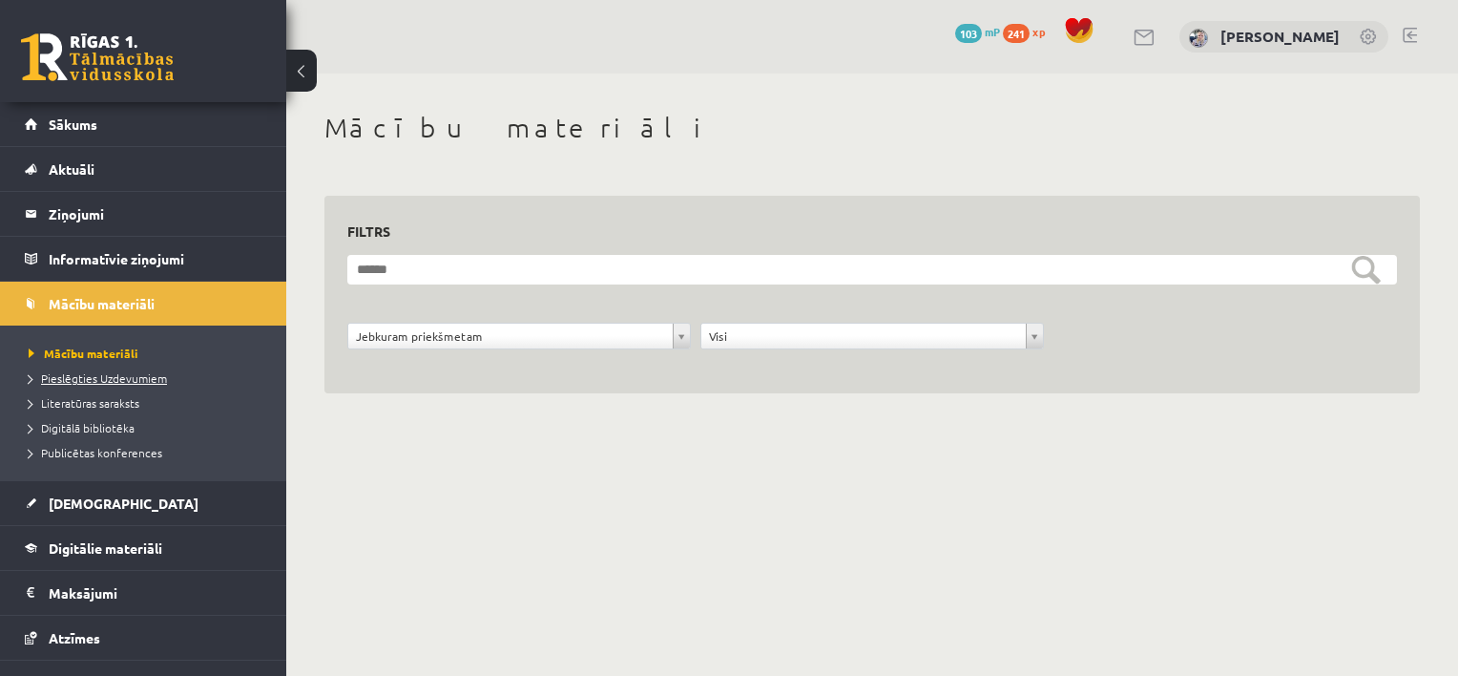
click at [140, 379] on span "Pieslēgties Uzdevumiem" at bounding box center [98, 377] width 138 height 15
